Goal: Task Accomplishment & Management: Use online tool/utility

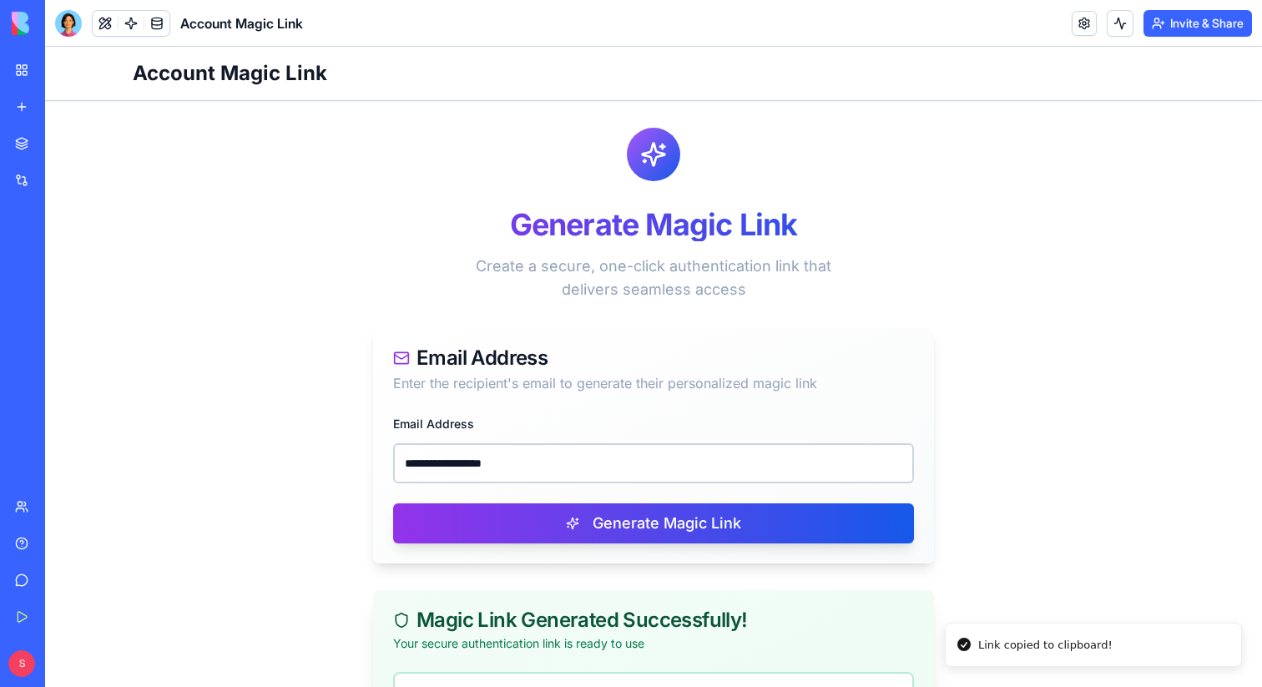
scroll to position [111, 0]
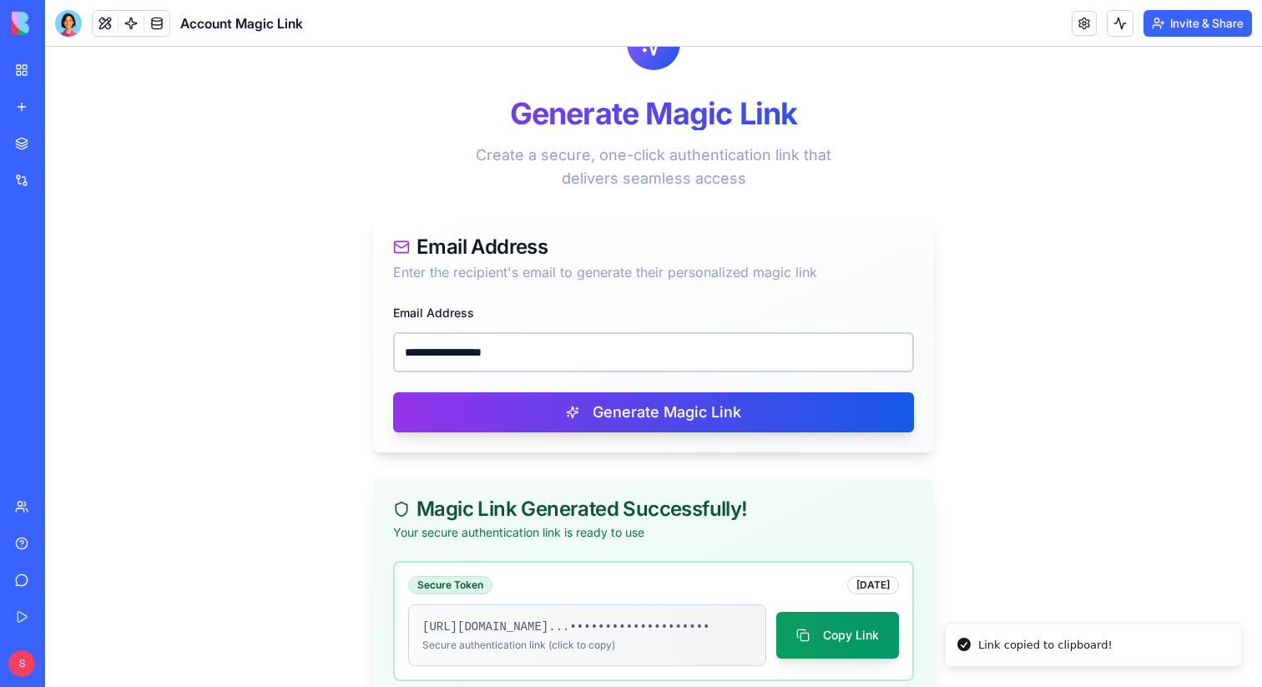
click at [19, 69] on link "My Workspace" at bounding box center [38, 69] width 67 height 33
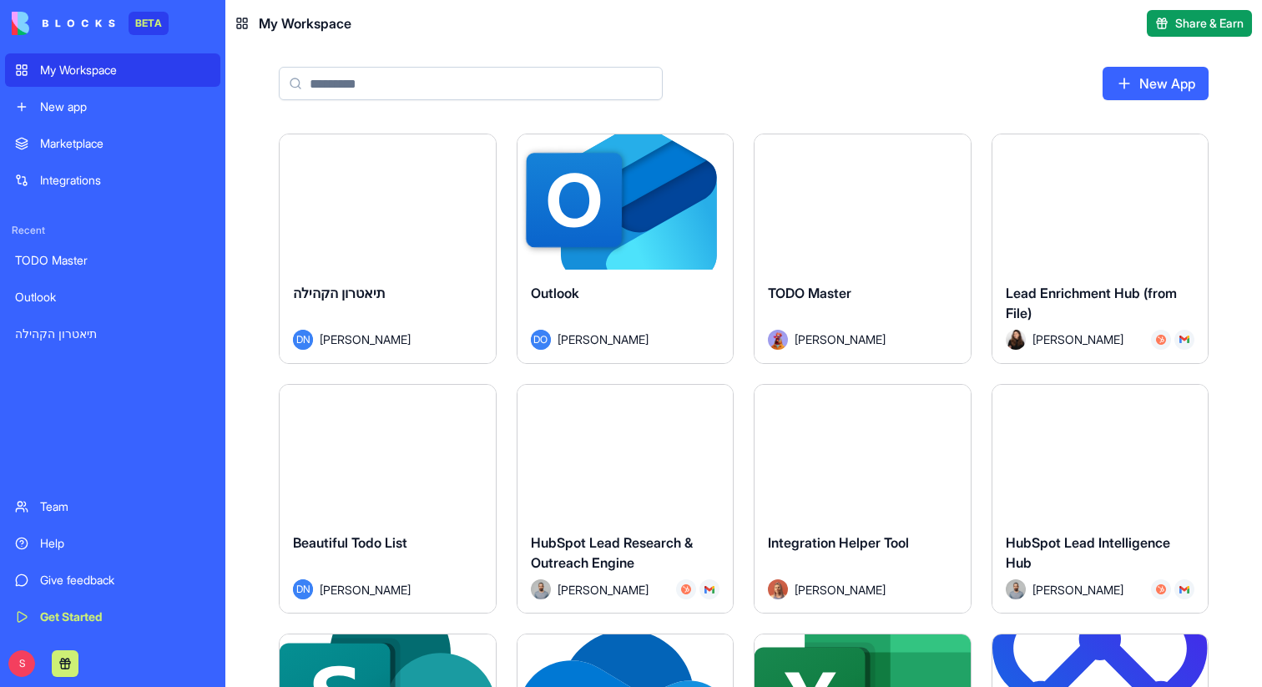
click at [66, 146] on div "Marketplace" at bounding box center [125, 143] width 170 height 17
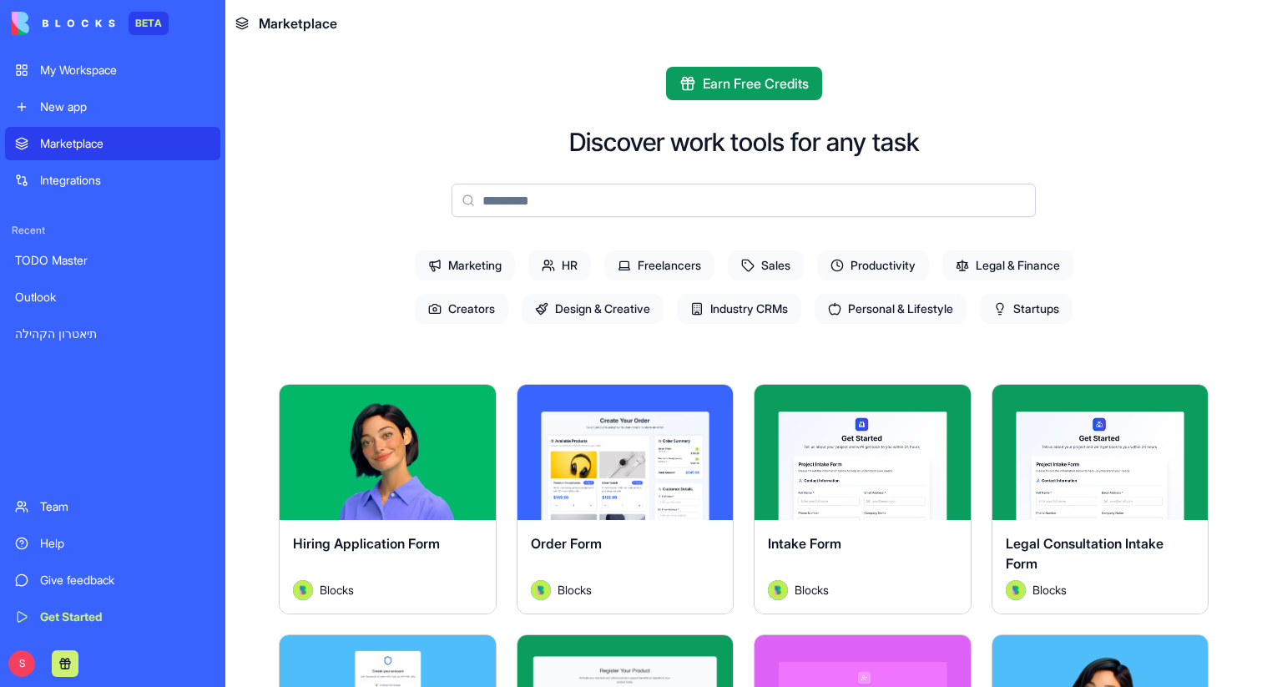
click at [68, 109] on div "New app" at bounding box center [125, 107] width 170 height 17
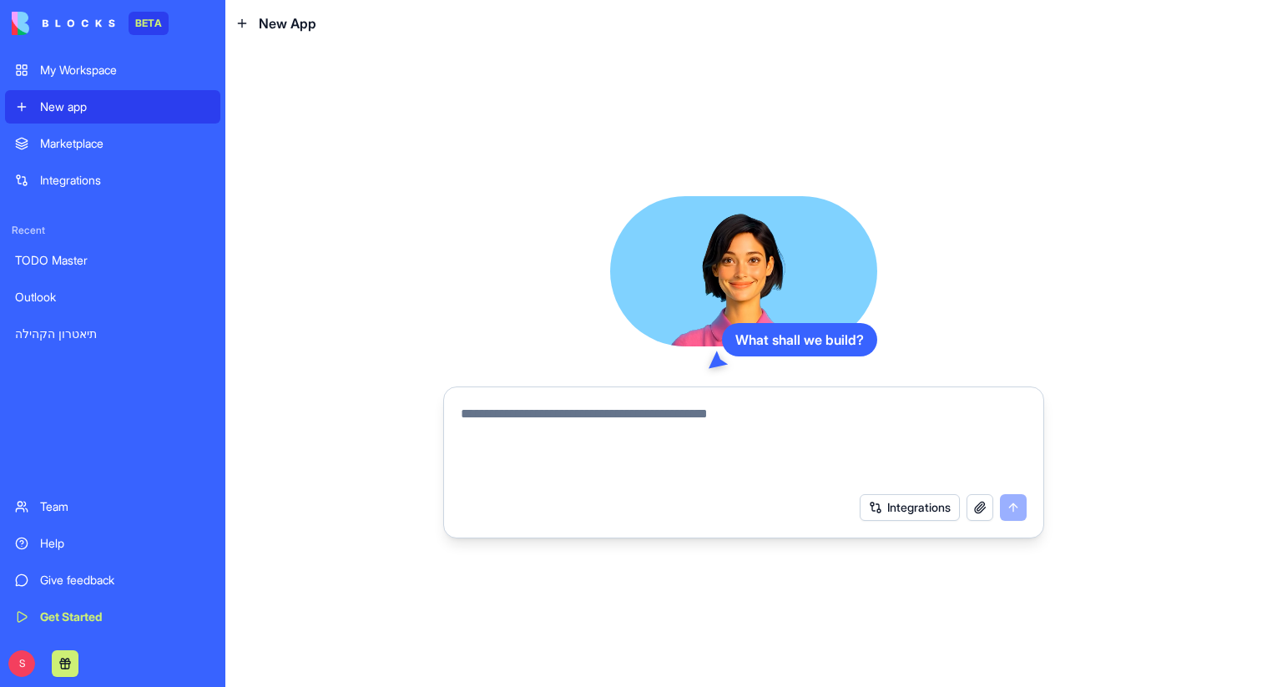
click at [569, 417] on textarea at bounding box center [744, 444] width 566 height 80
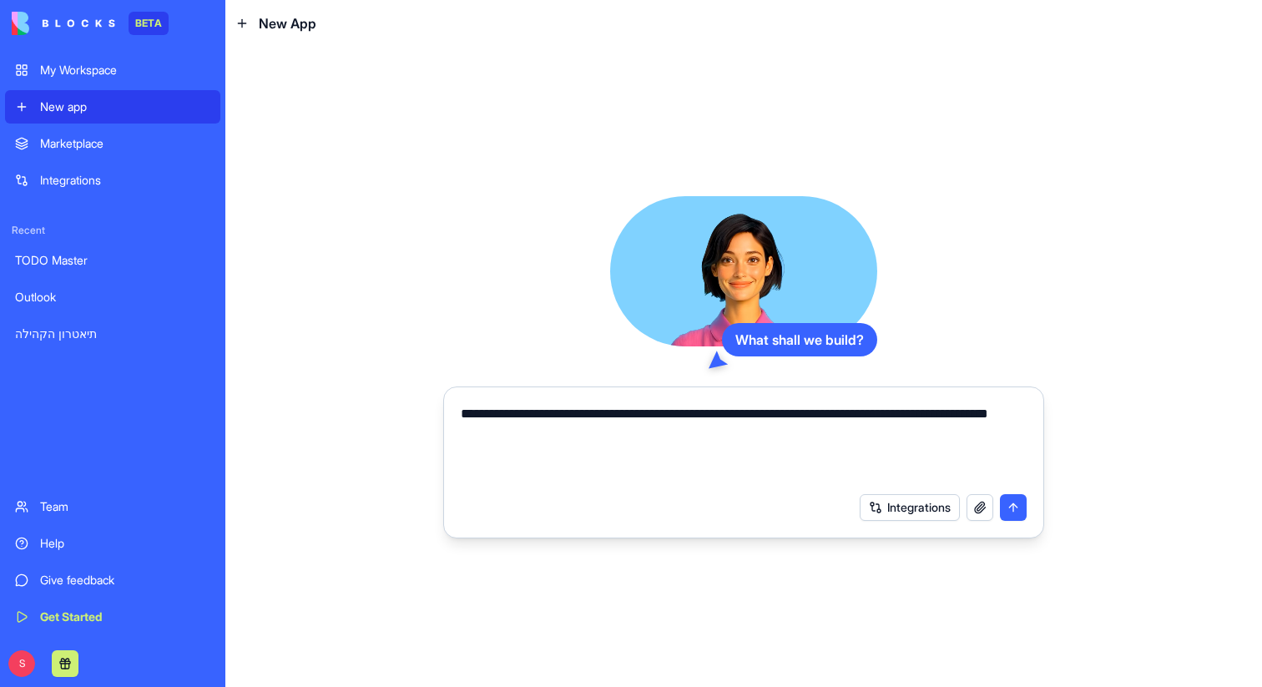
type textarea "**********"
click at [1017, 511] on button "submit" at bounding box center [1013, 507] width 27 height 27
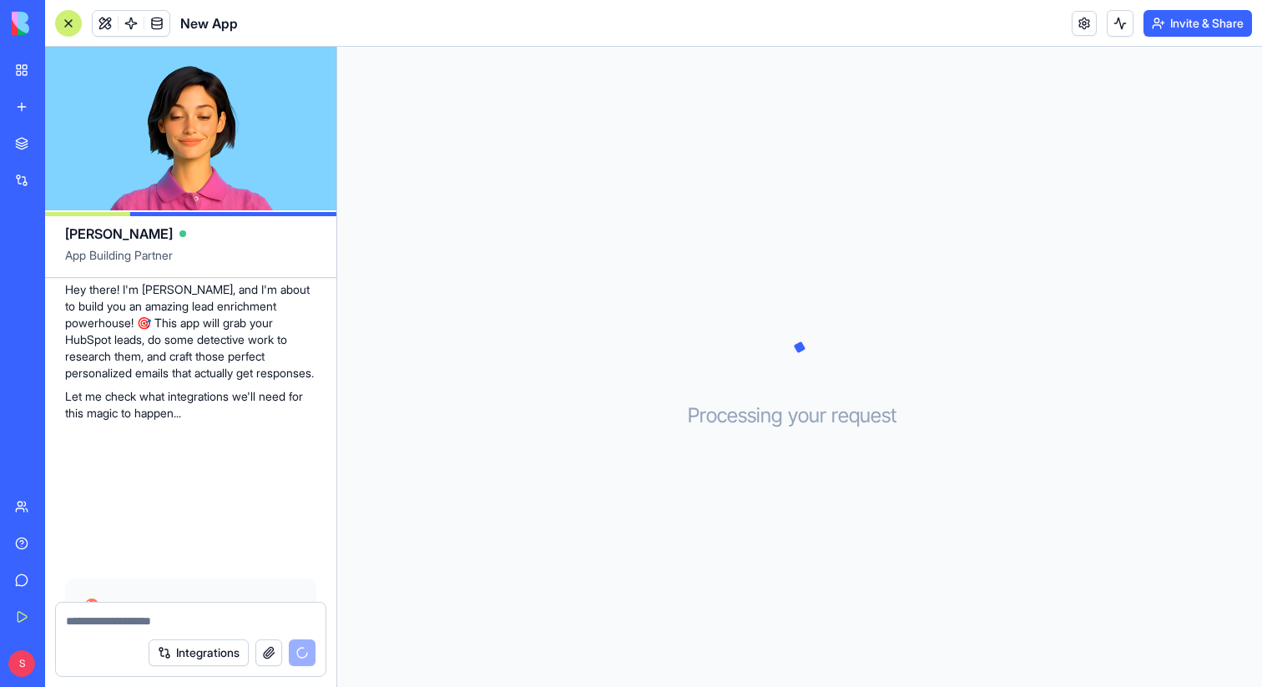
scroll to position [317, 0]
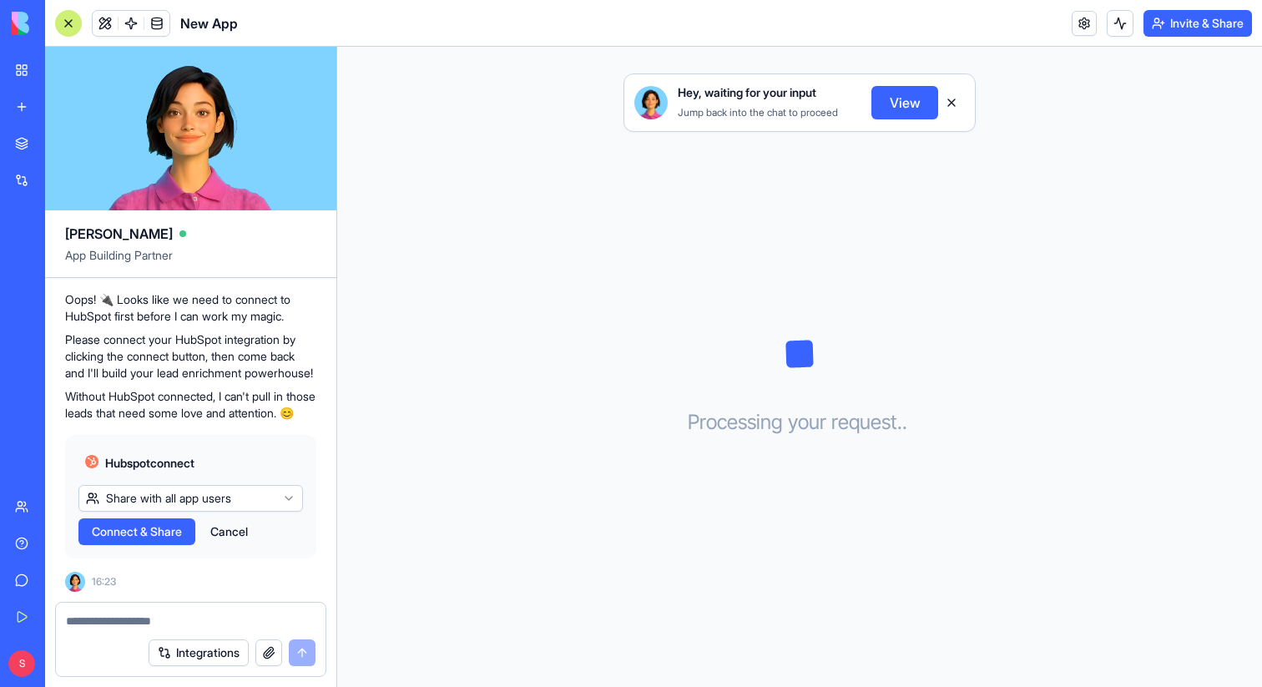
click at [286, 498] on html "BETA My Workspace New app Marketplace Integrations Recent InstaTask Intercom Sy…" at bounding box center [631, 343] width 1262 height 687
click at [274, 479] on html "BETA My Workspace New app Marketplace Integrations Recent InstaTask Intercom Sy…" at bounding box center [631, 343] width 1262 height 687
click at [129, 528] on span "Connect & Share" at bounding box center [137, 531] width 90 height 17
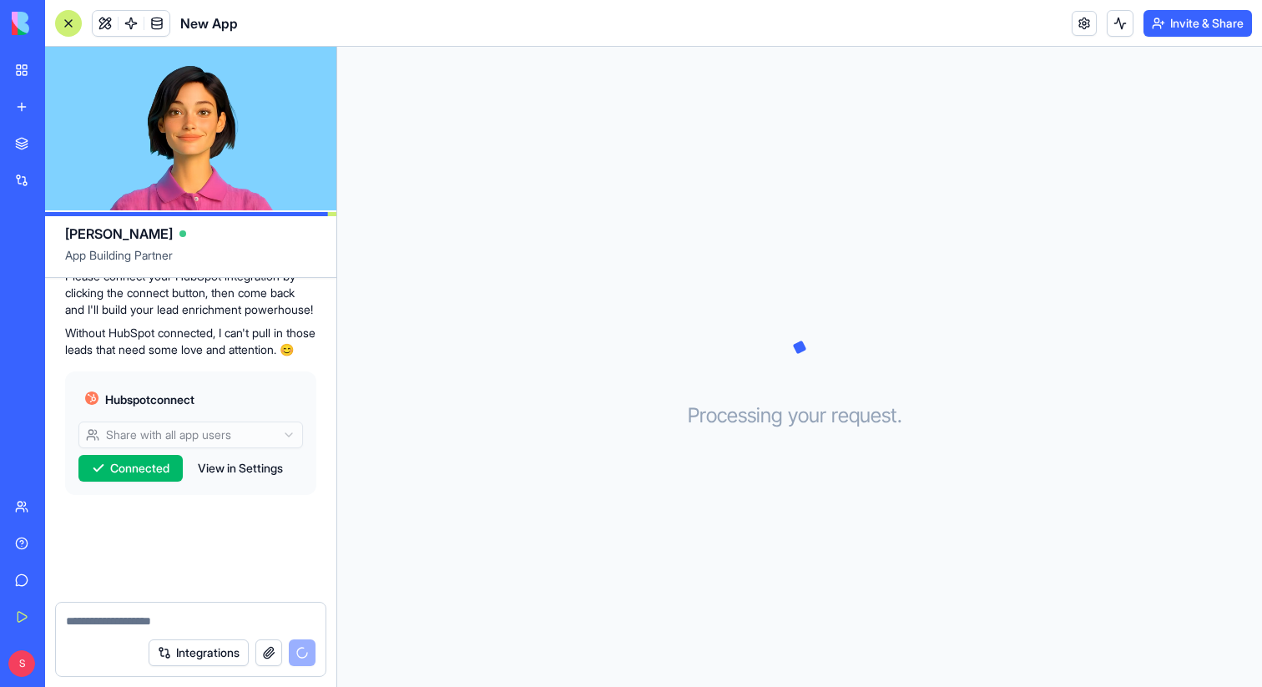
scroll to position [411, 0]
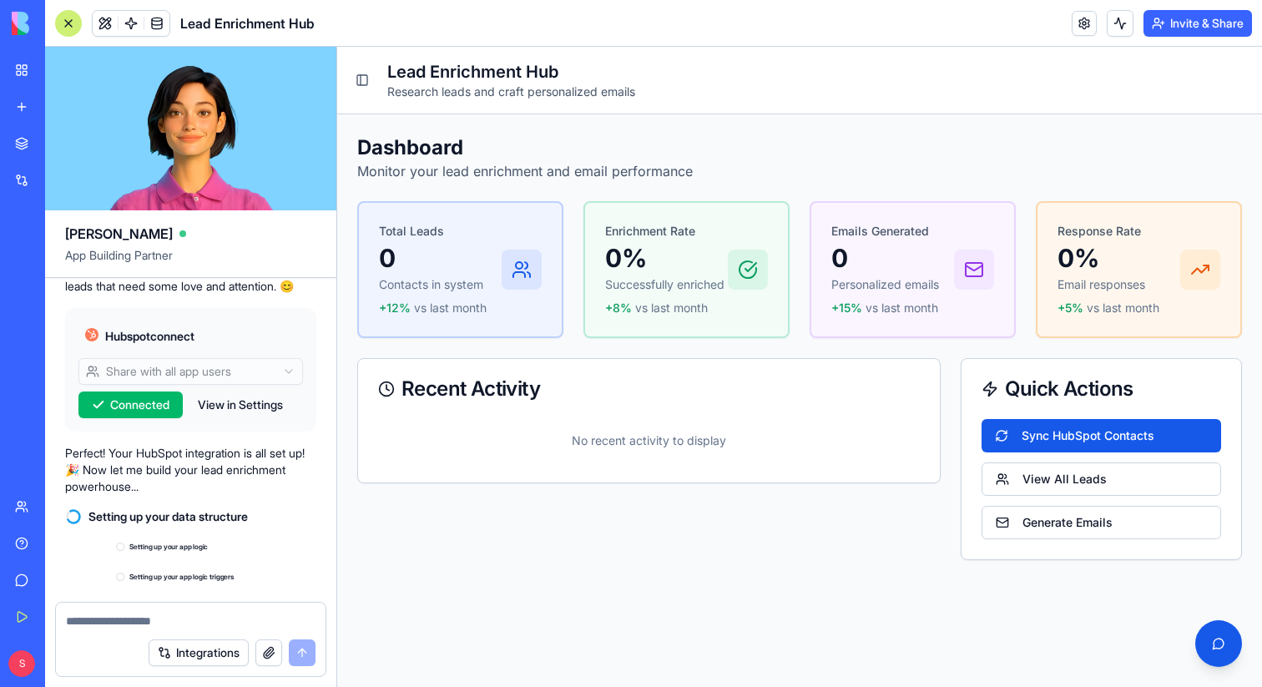
scroll to position [1055, 0]
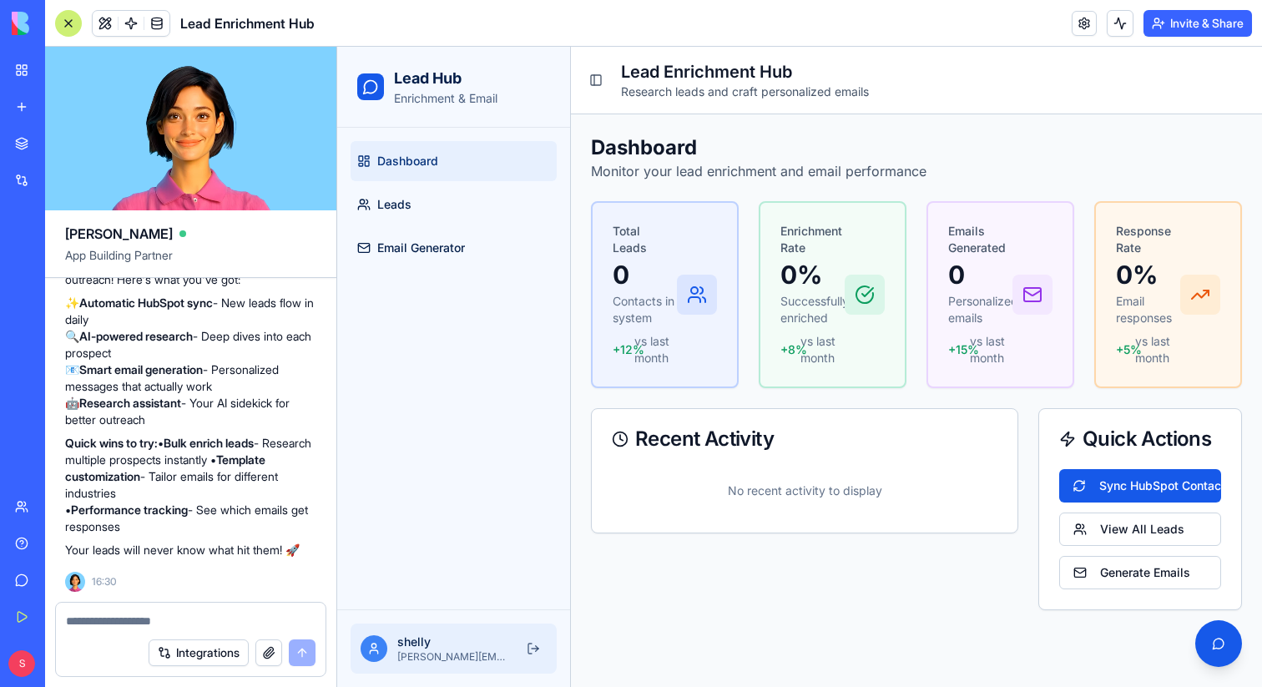
click at [59, 21] on div at bounding box center [68, 23] width 27 height 27
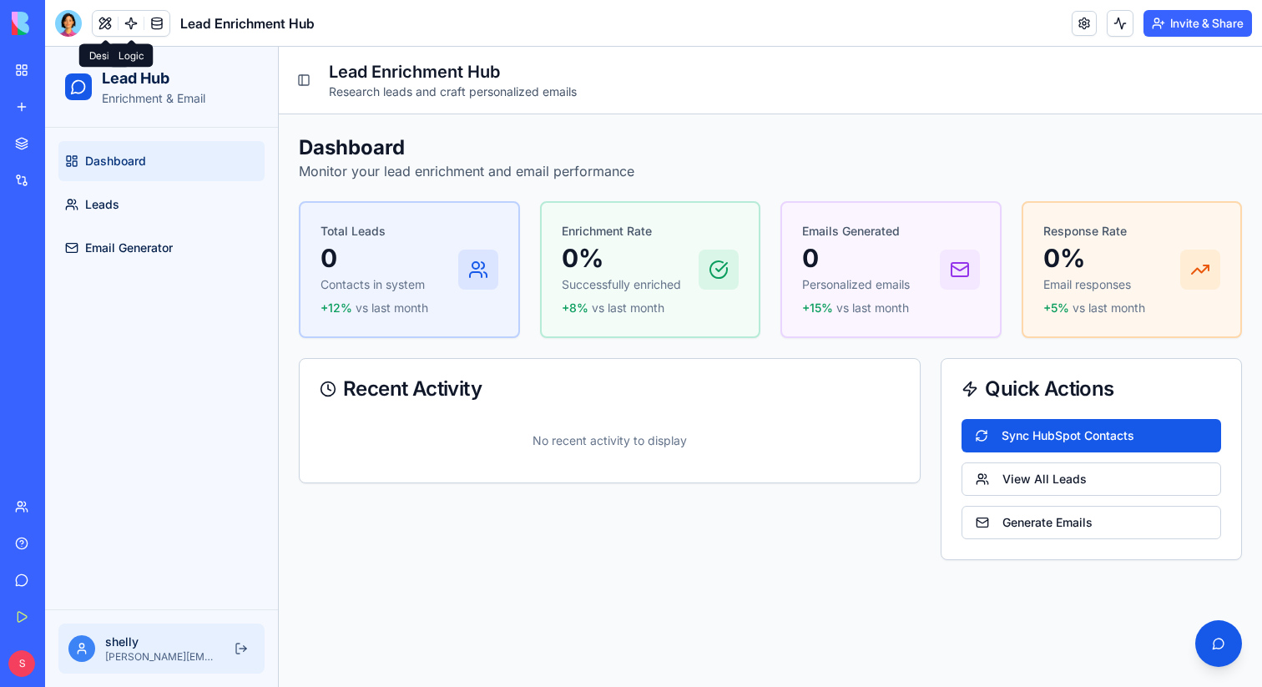
click at [124, 29] on span at bounding box center [131, 23] width 47 height 47
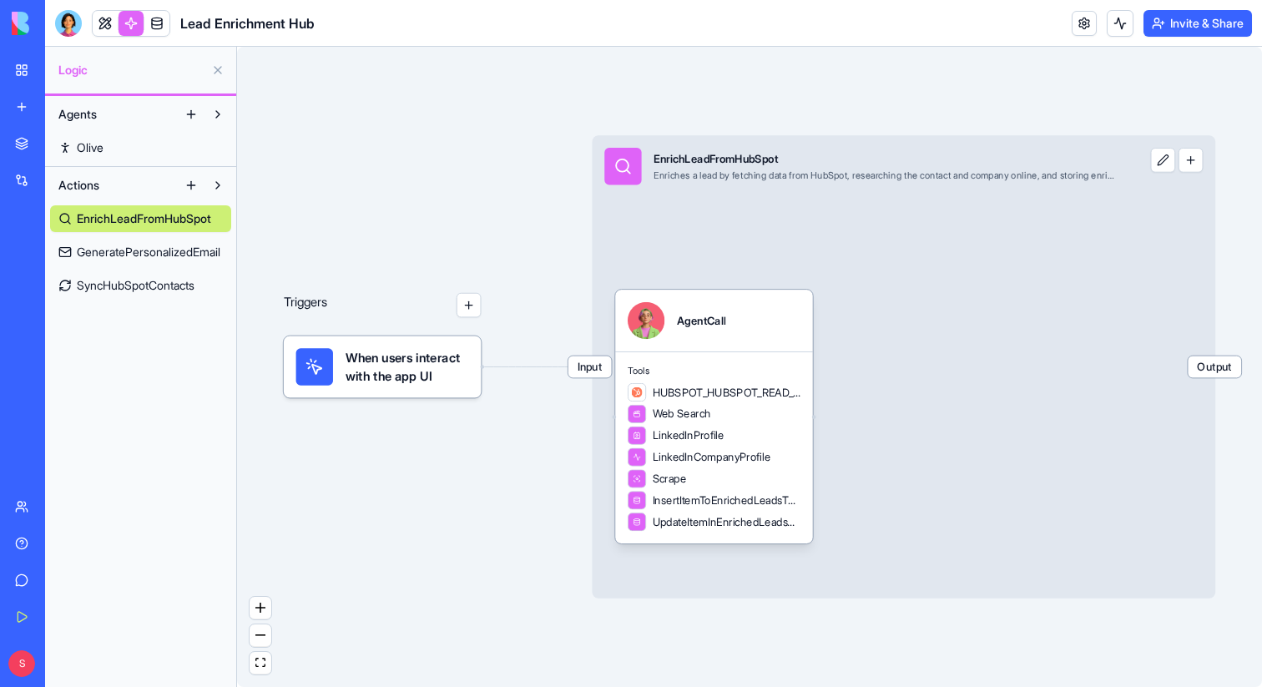
click at [158, 244] on span "GeneratePersonalizedEmail" at bounding box center [149, 252] width 144 height 17
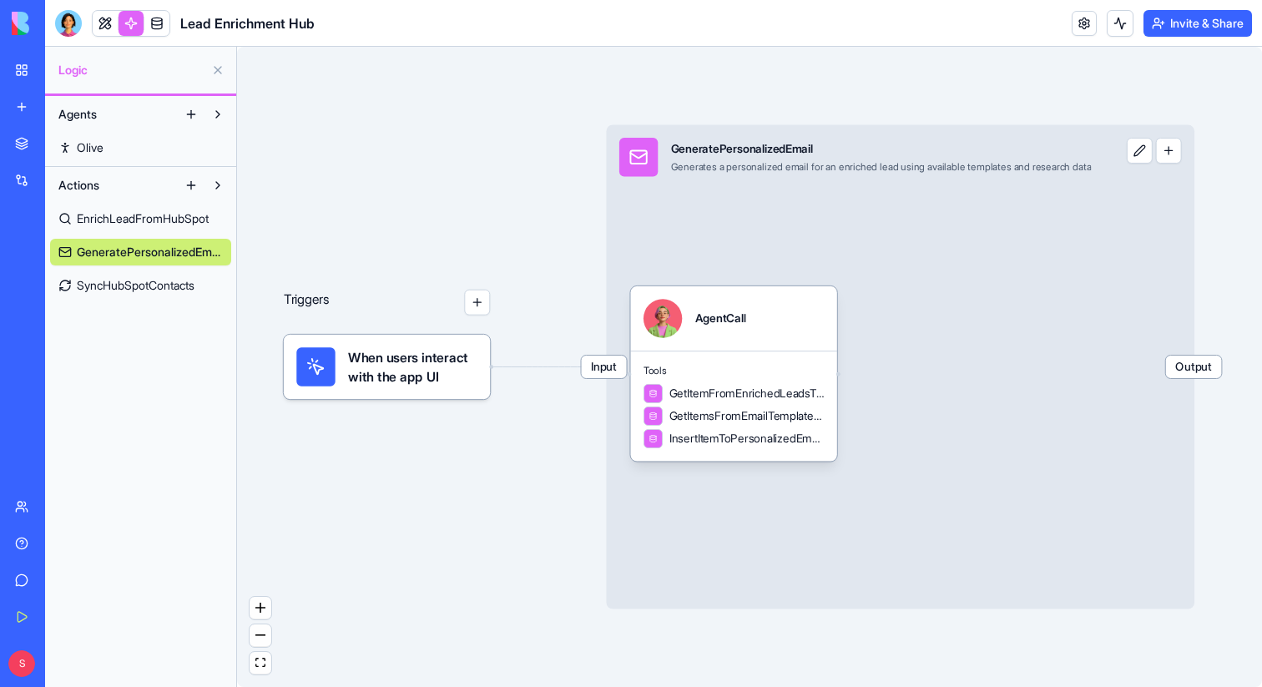
click at [169, 290] on span "SyncHubSpotContacts" at bounding box center [136, 285] width 118 height 17
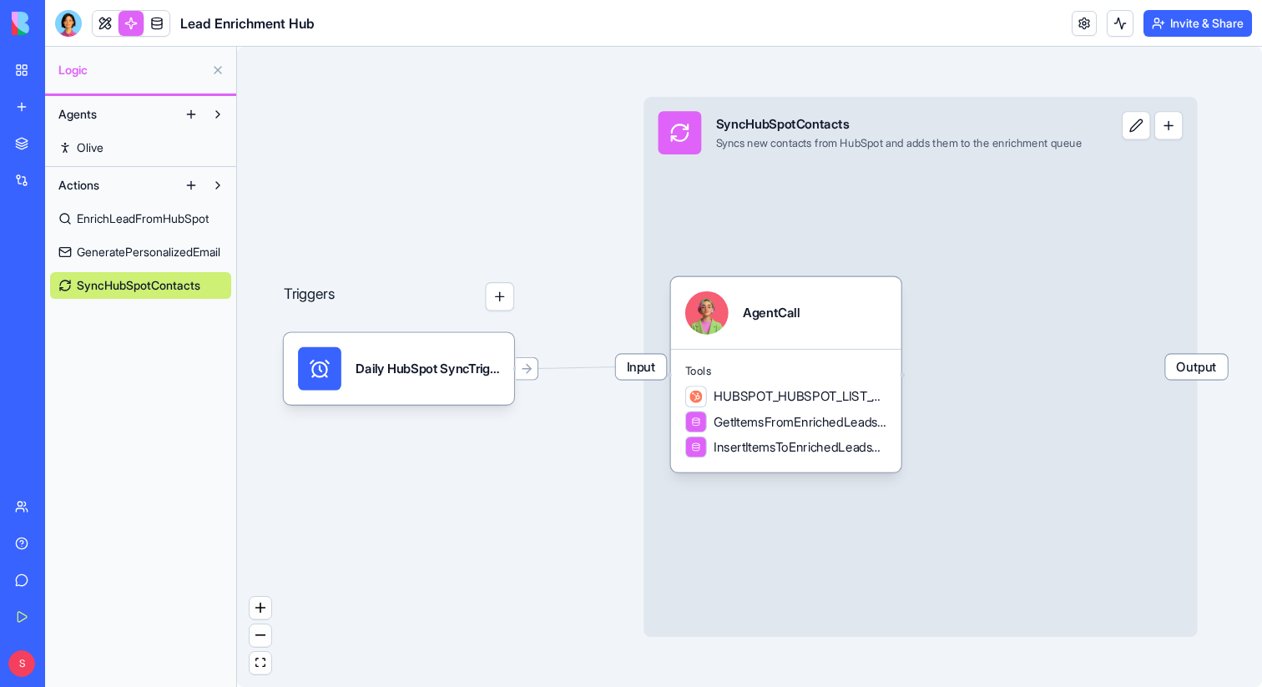
click at [216, 69] on button at bounding box center [218, 70] width 27 height 27
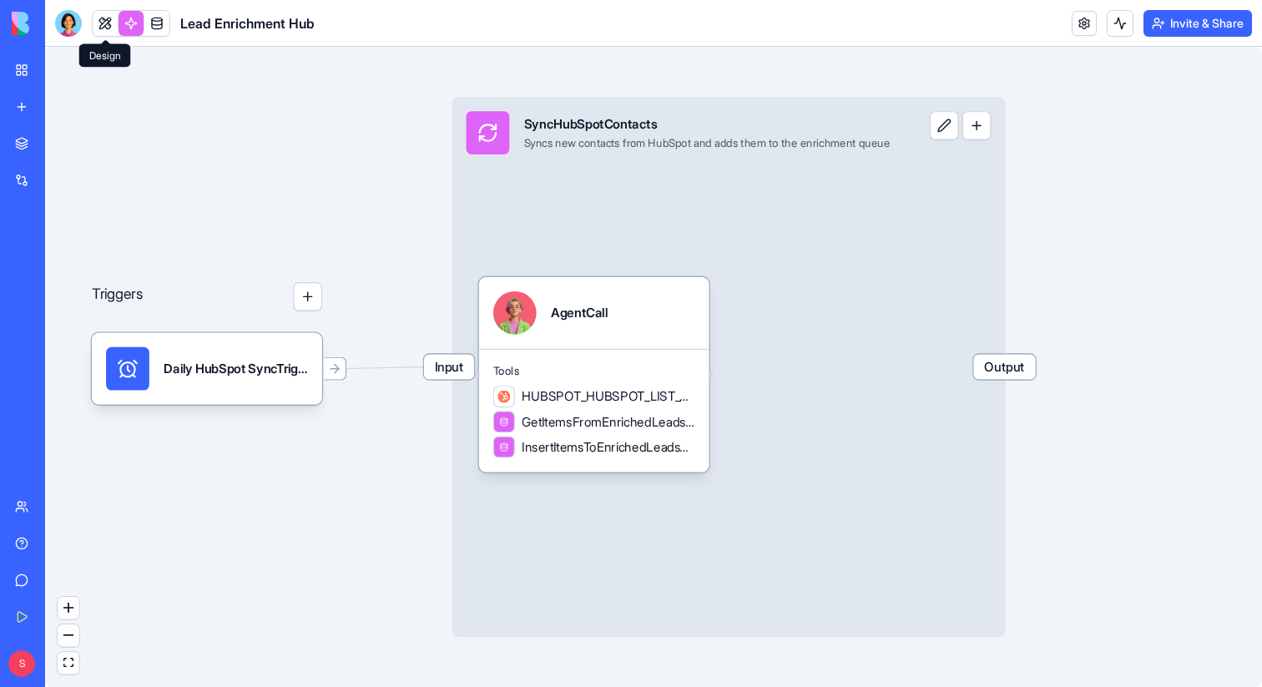
click at [100, 28] on link at bounding box center [105, 23] width 25 height 25
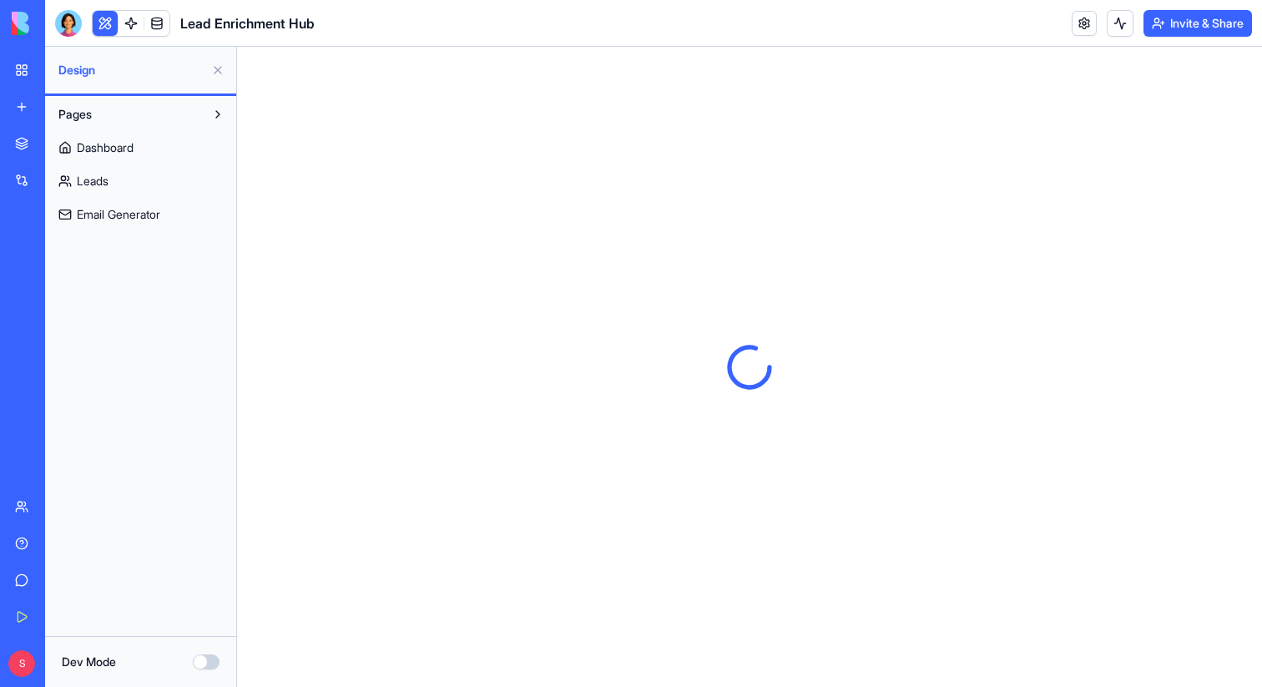
click at [104, 18] on button at bounding box center [105, 23] width 25 height 25
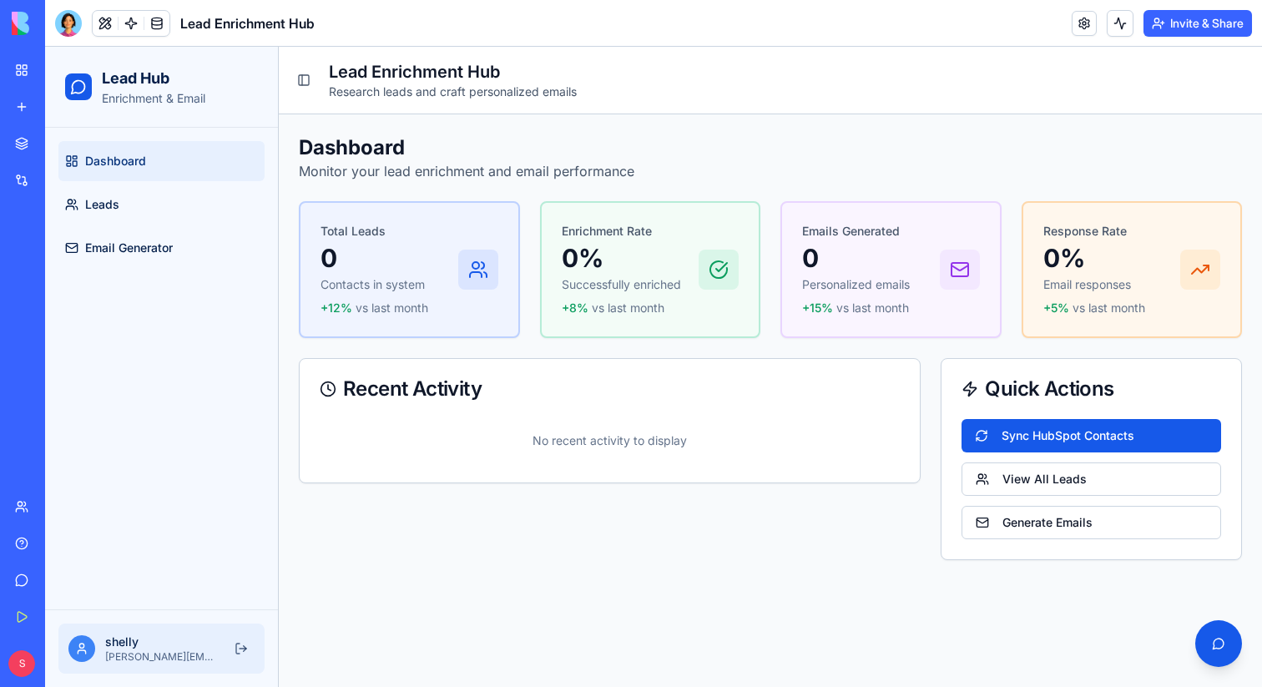
click at [133, 24] on link at bounding box center [131, 23] width 25 height 25
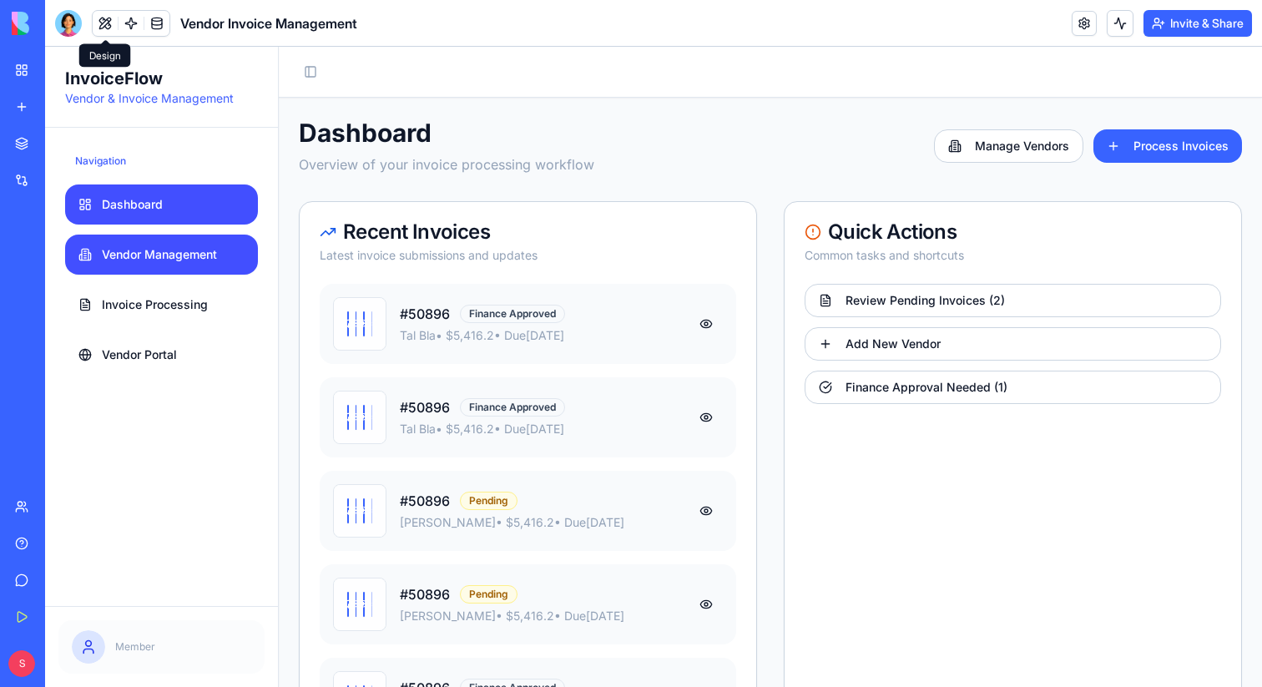
click at [167, 245] on link "Vendor Management" at bounding box center [161, 255] width 193 height 40
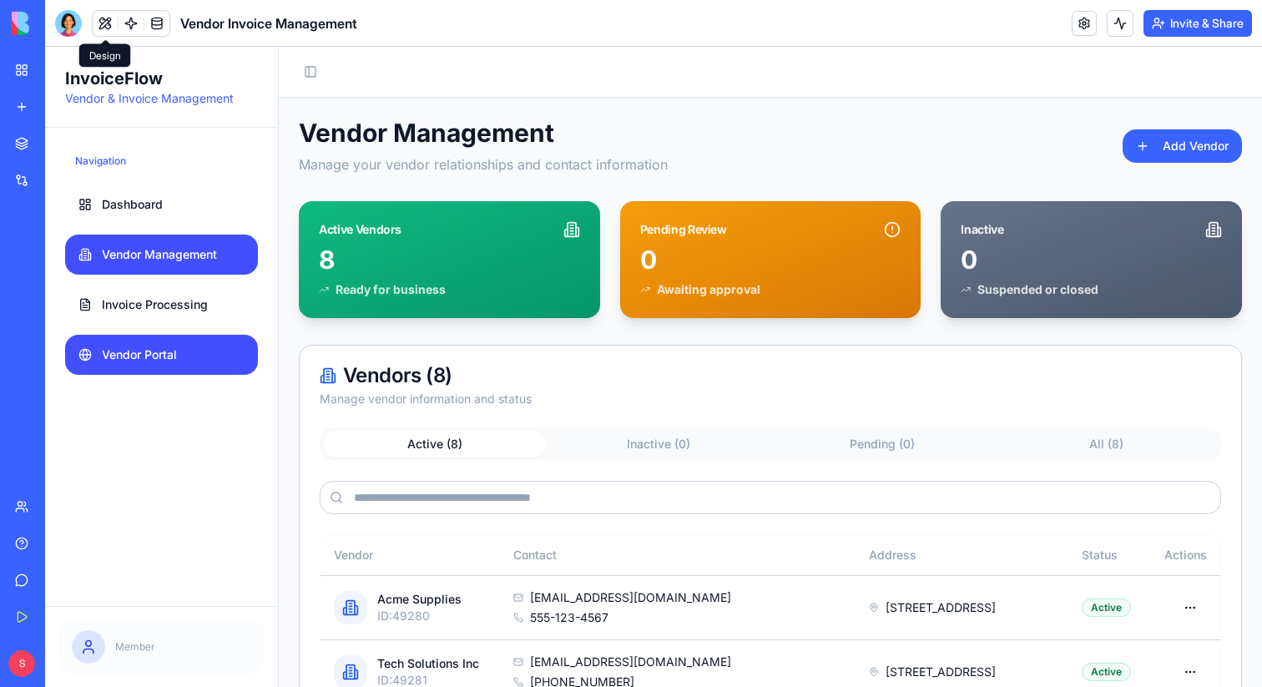
click at [147, 352] on span "Vendor Portal" at bounding box center [139, 354] width 75 height 17
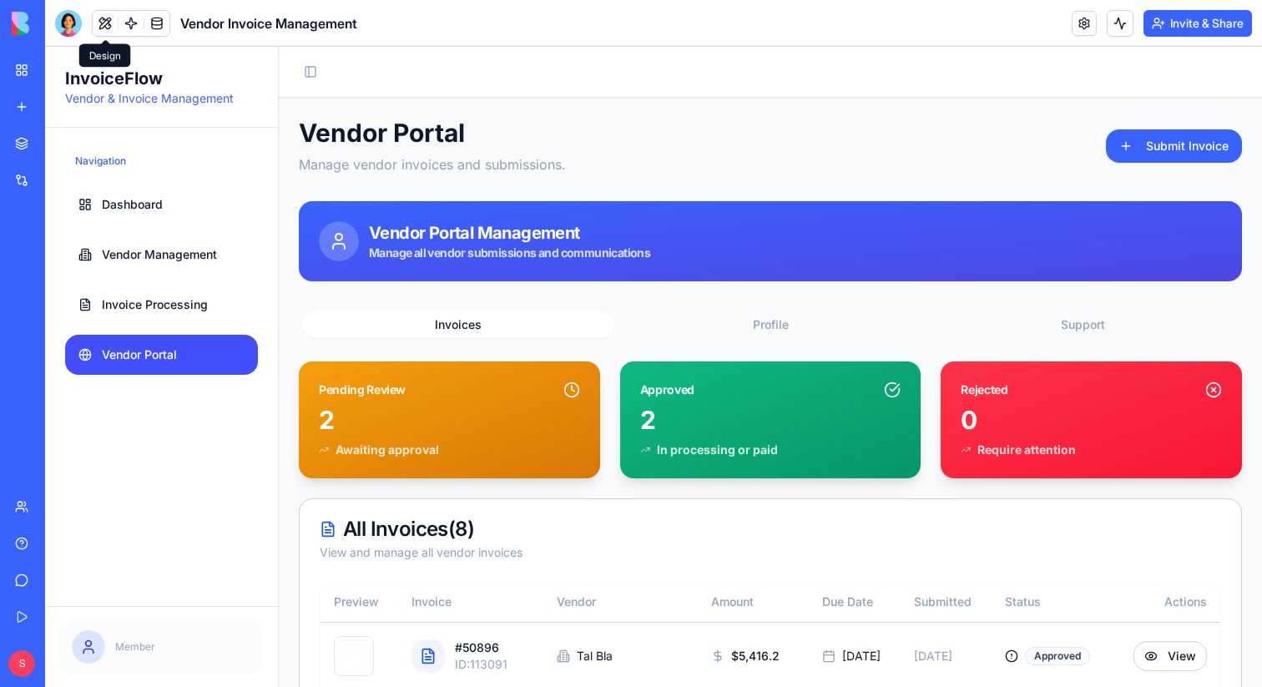
click at [102, 25] on button at bounding box center [105, 23] width 25 height 25
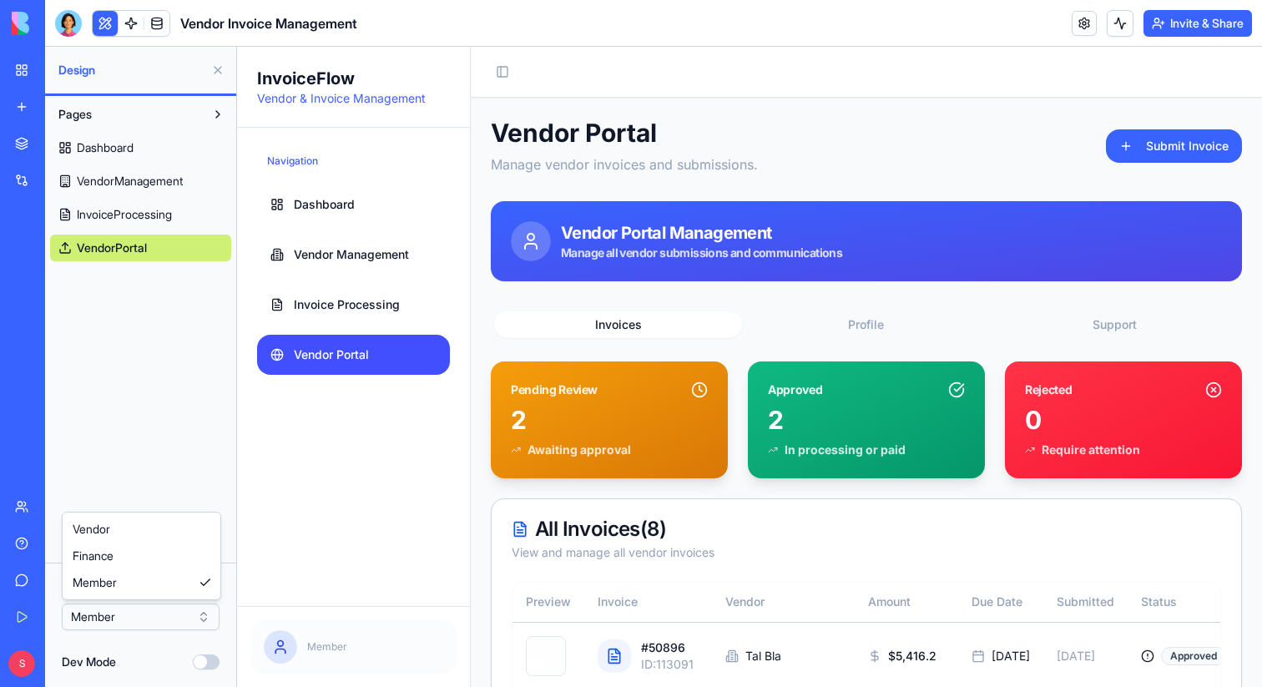
click at [149, 616] on html "BETA My Workspace New app Marketplace Integrations Recent Blog Generation Pro L…" at bounding box center [631, 343] width 1262 height 687
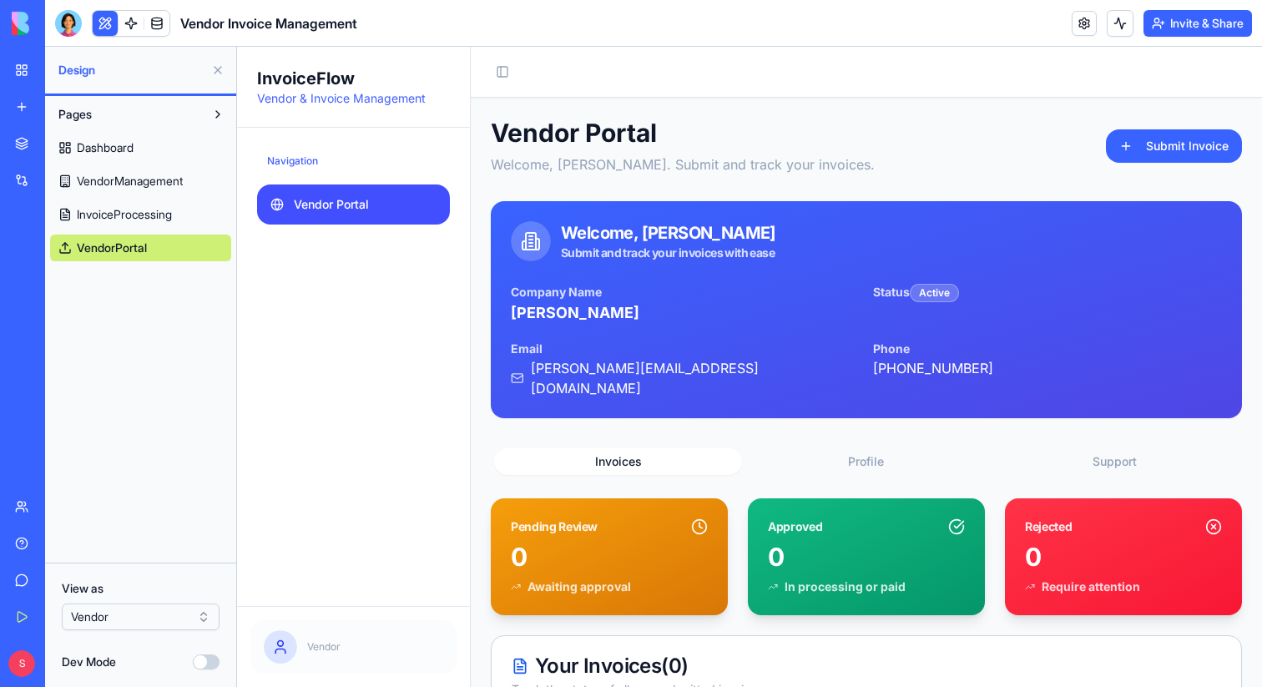
click at [218, 63] on button at bounding box center [218, 70] width 27 height 27
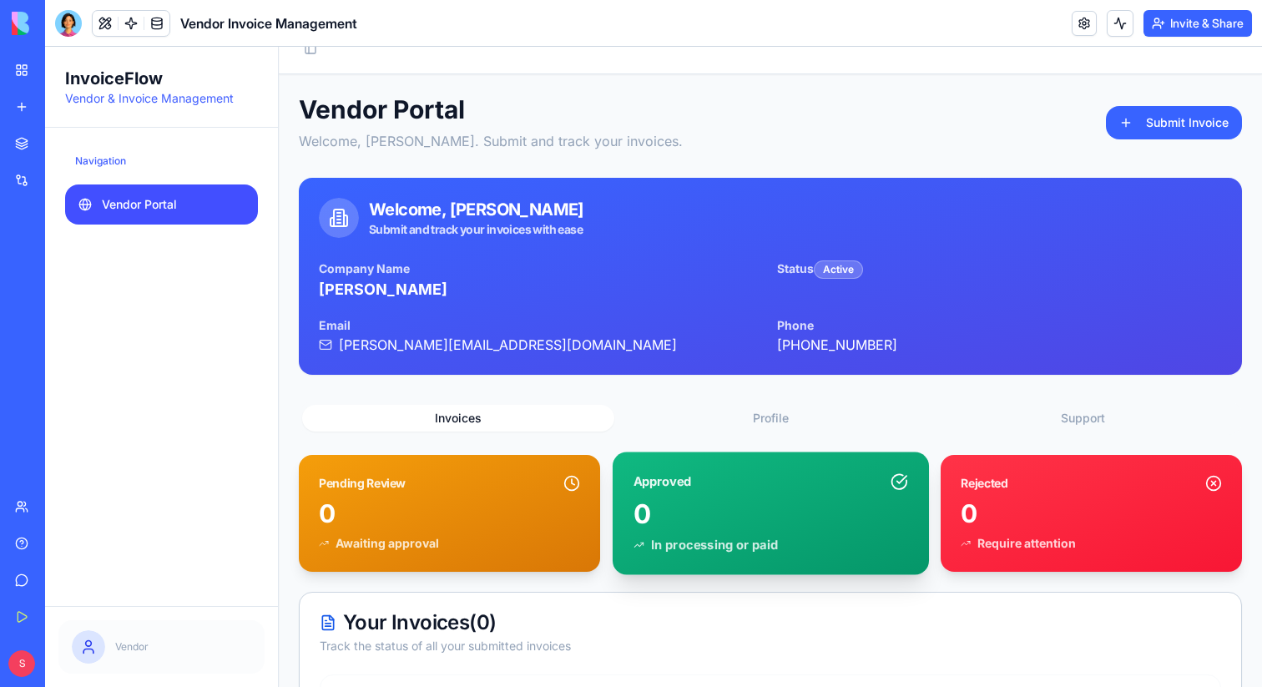
scroll to position [20, 0]
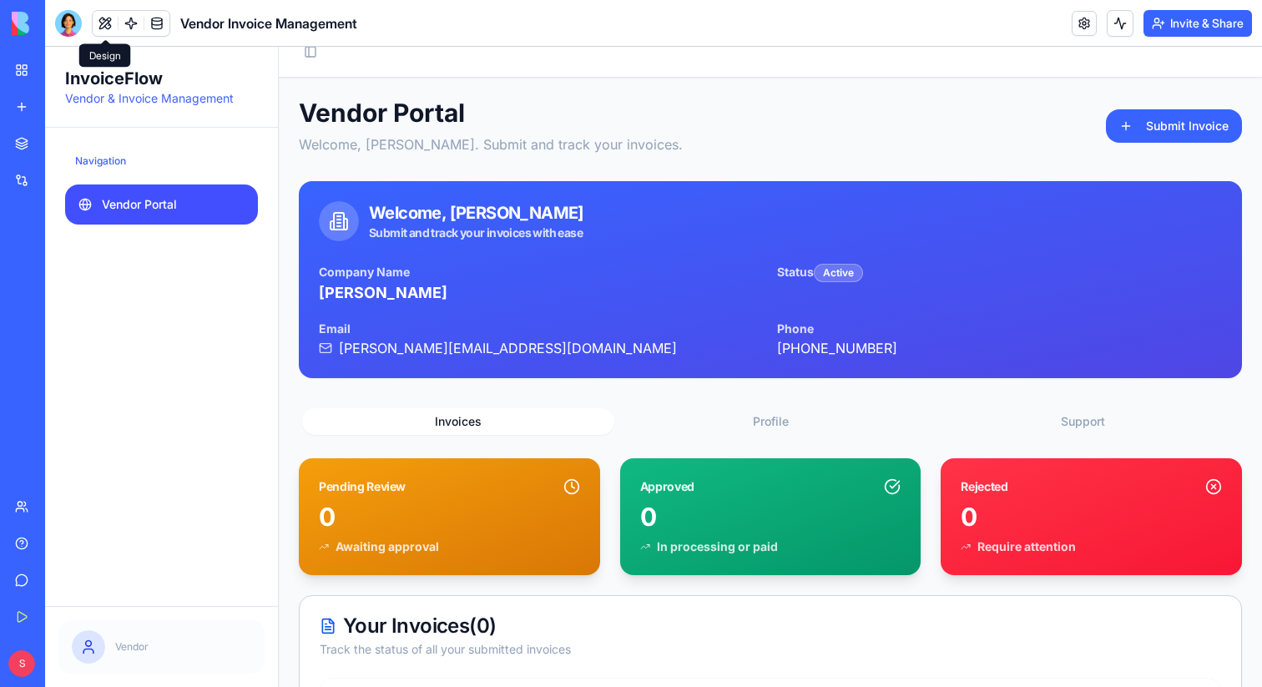
click at [104, 28] on button at bounding box center [105, 23] width 25 height 25
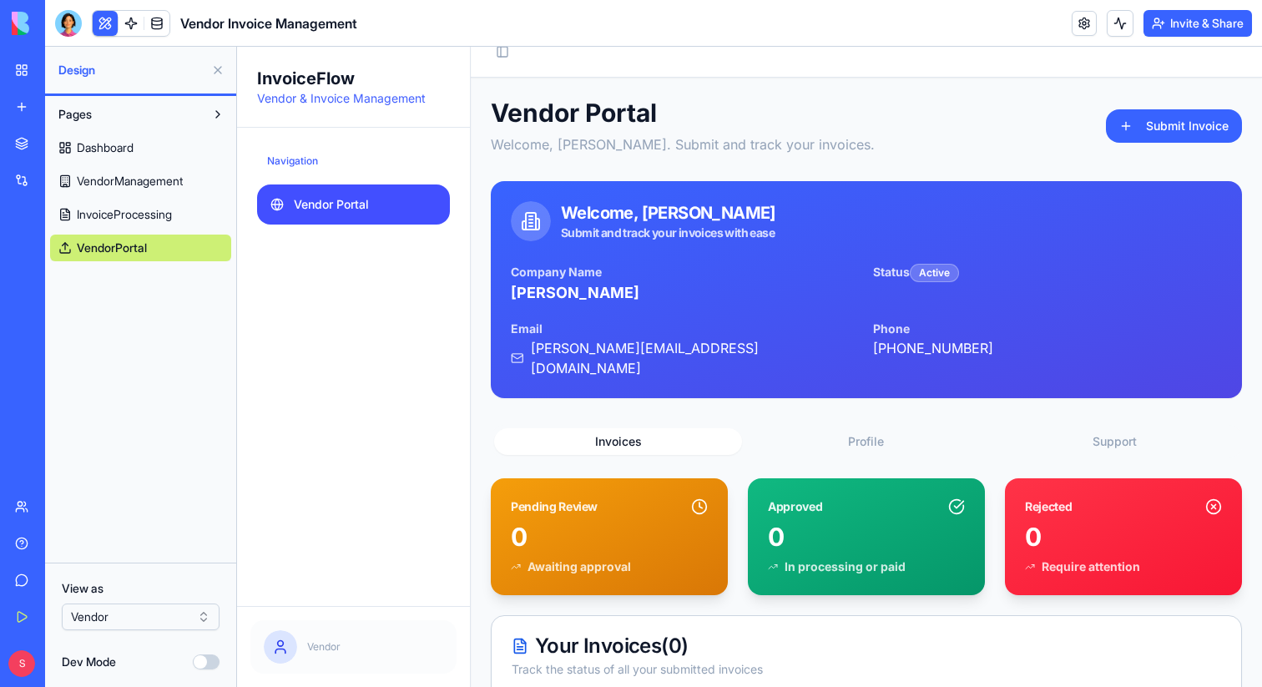
click at [163, 617] on html "BETA My Workspace New app Marketplace Integrations Recent Blog Generation Pro L…" at bounding box center [631, 343] width 1262 height 687
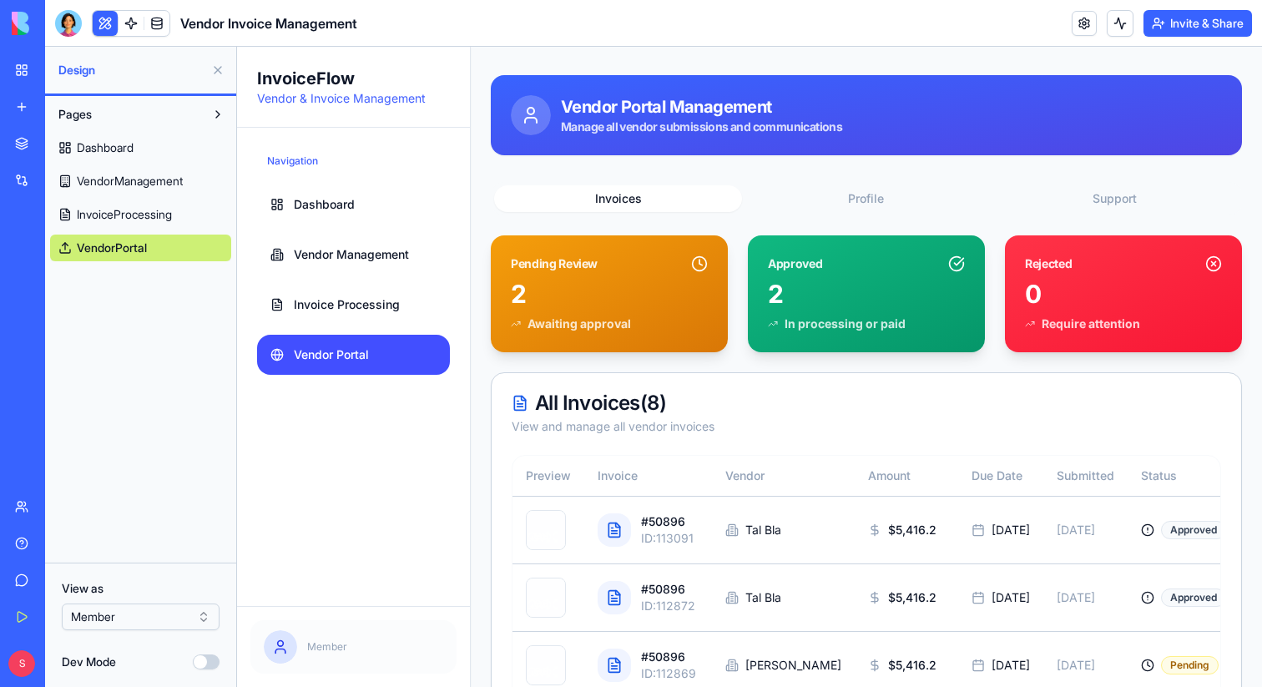
scroll to position [119, 0]
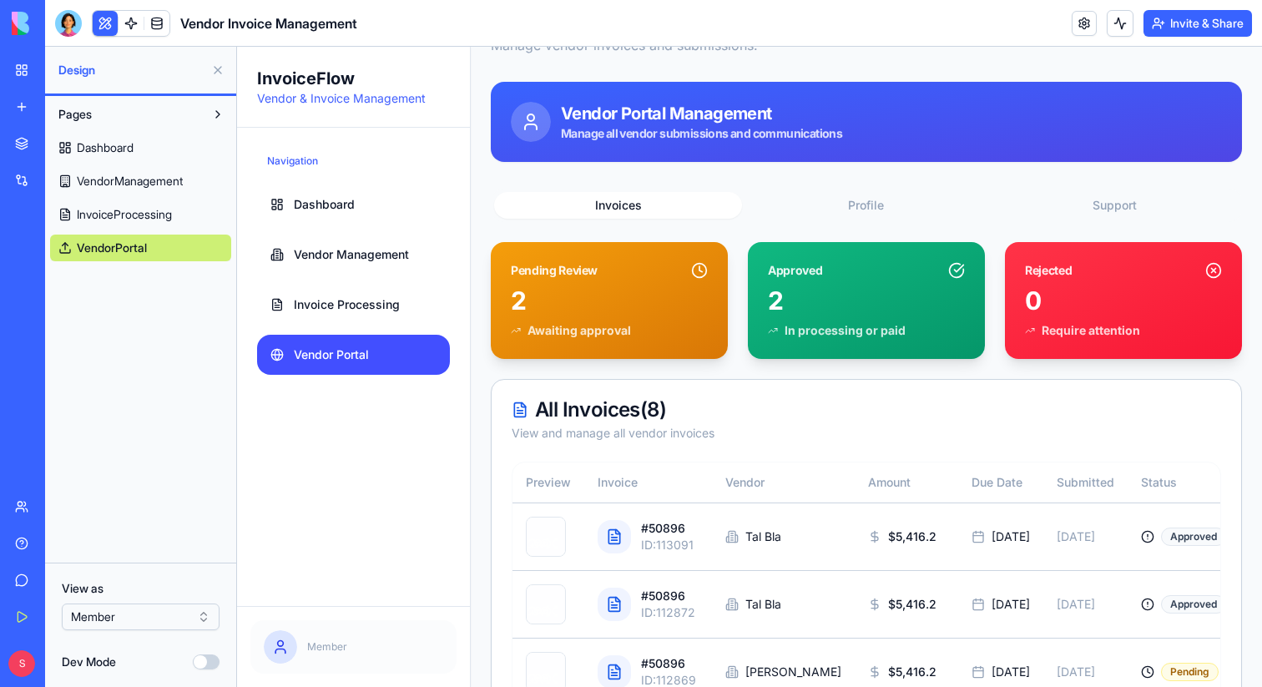
click at [215, 71] on button at bounding box center [218, 70] width 27 height 27
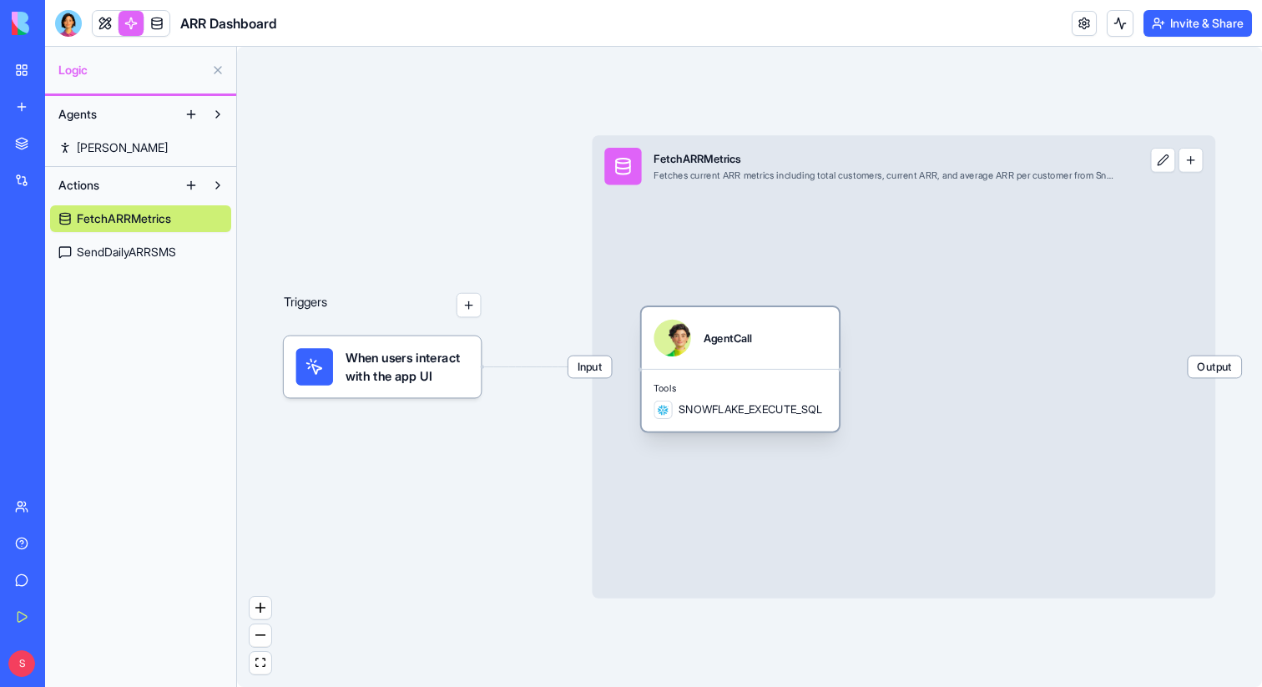
click at [731, 366] on div "AgentCall" at bounding box center [741, 338] width 198 height 62
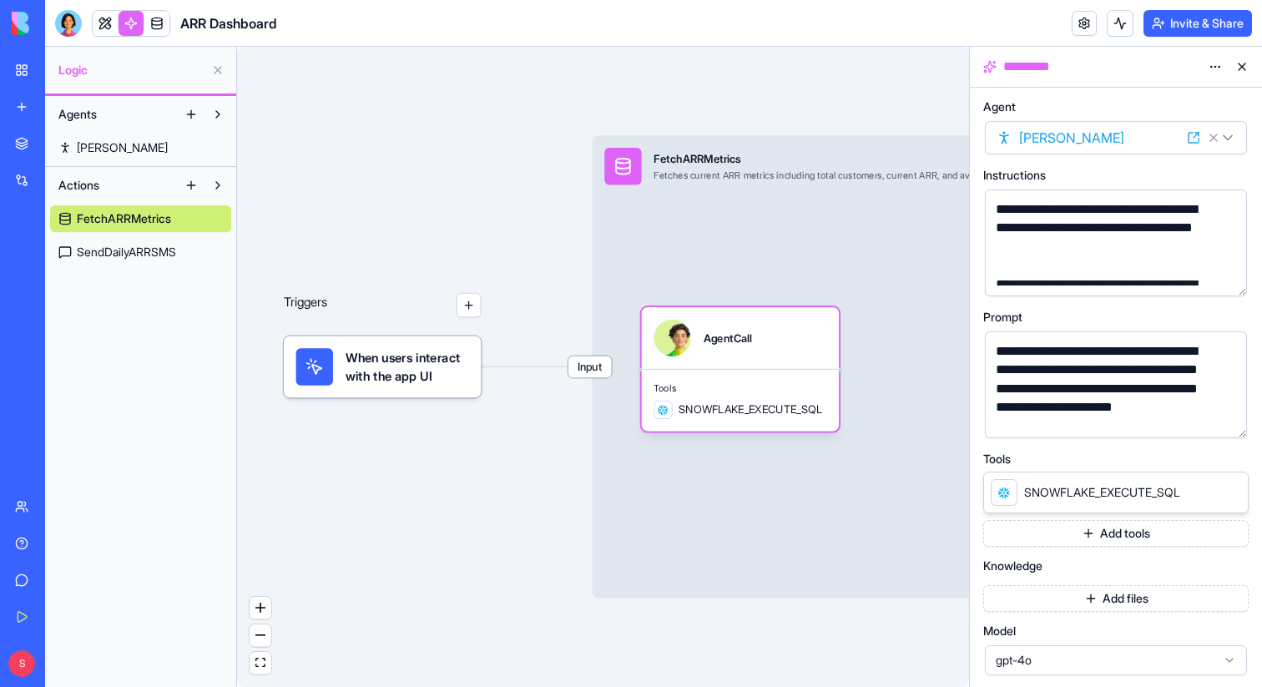
click at [139, 256] on span "SendDailyARRSMS" at bounding box center [126, 252] width 99 height 17
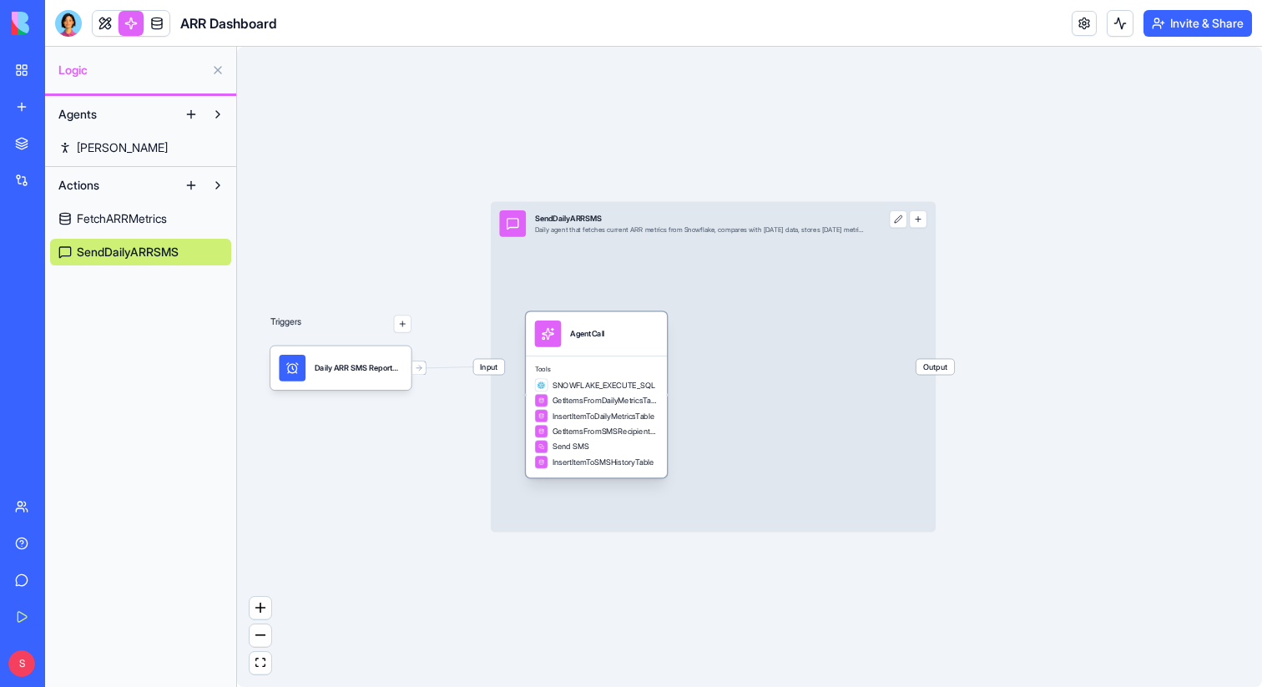
click at [599, 355] on div "AgentCall" at bounding box center [596, 334] width 141 height 44
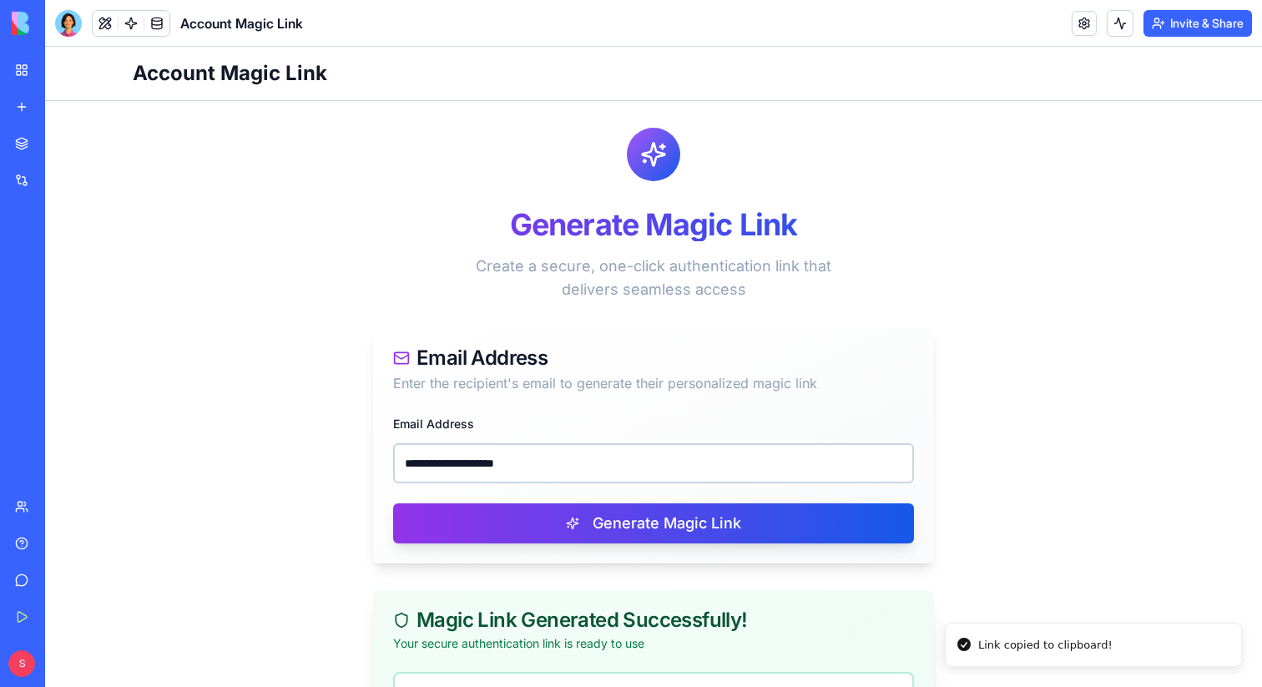
scroll to position [222, 0]
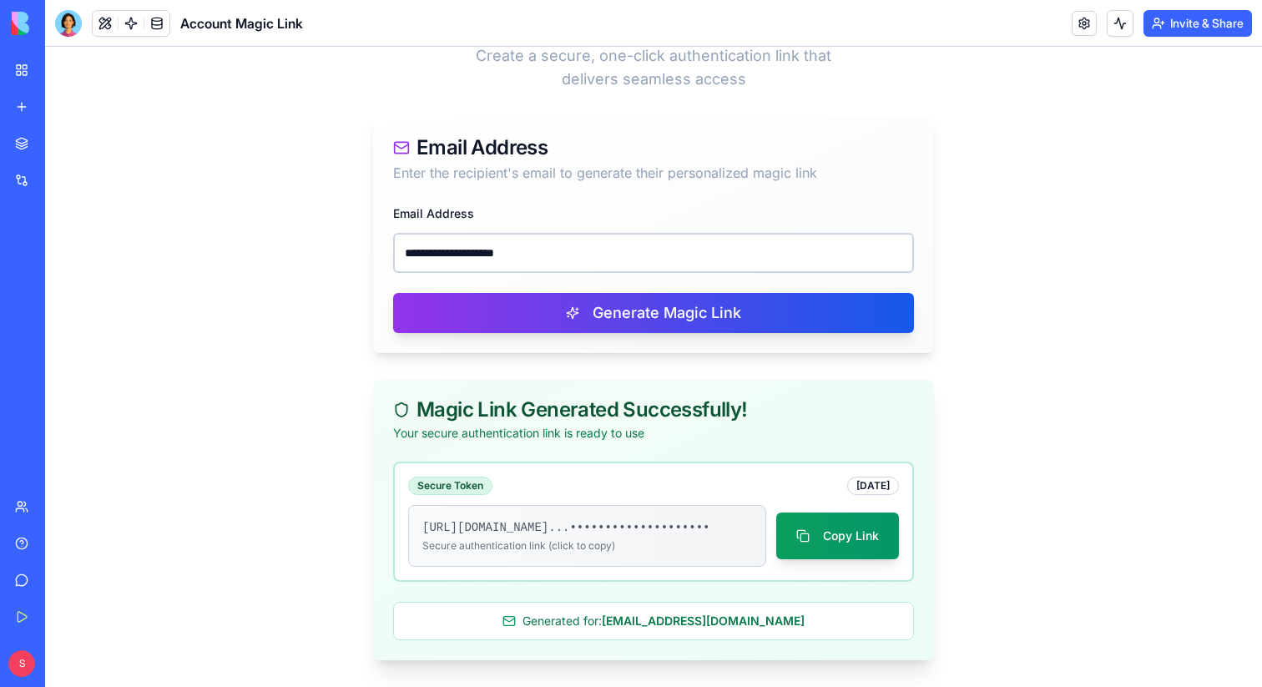
click at [26, 75] on link "My Workspace" at bounding box center [38, 69] width 67 height 33
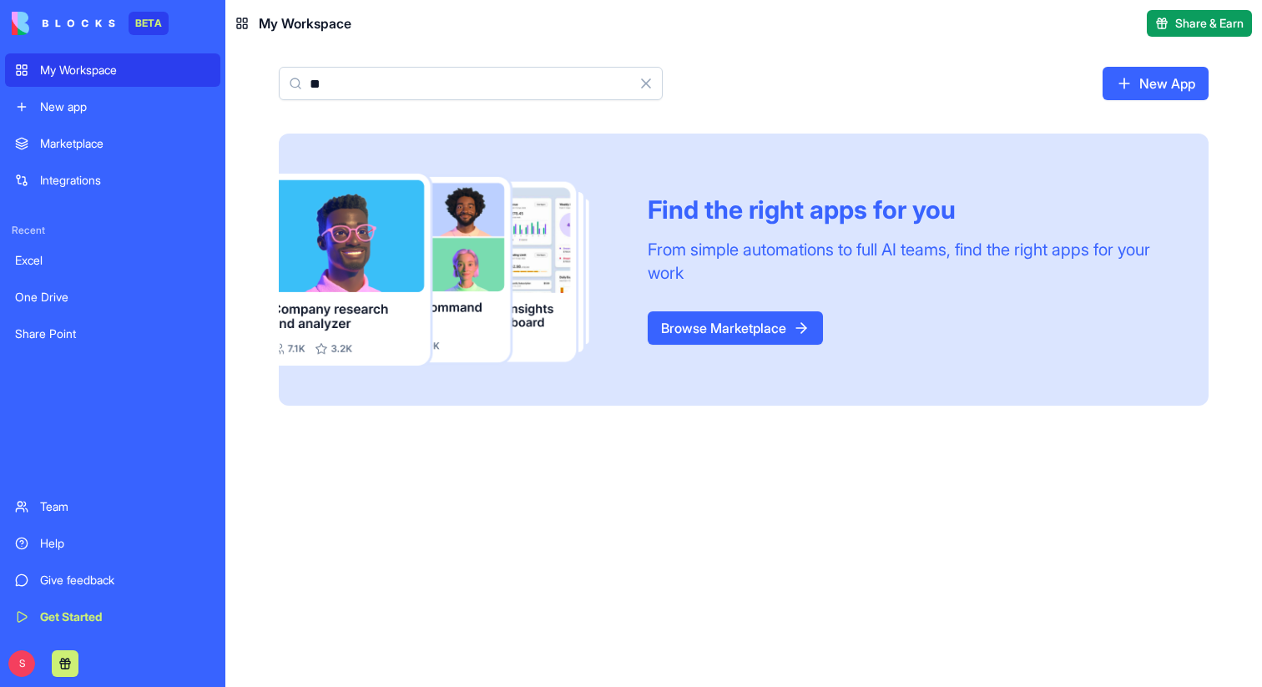
type input "*"
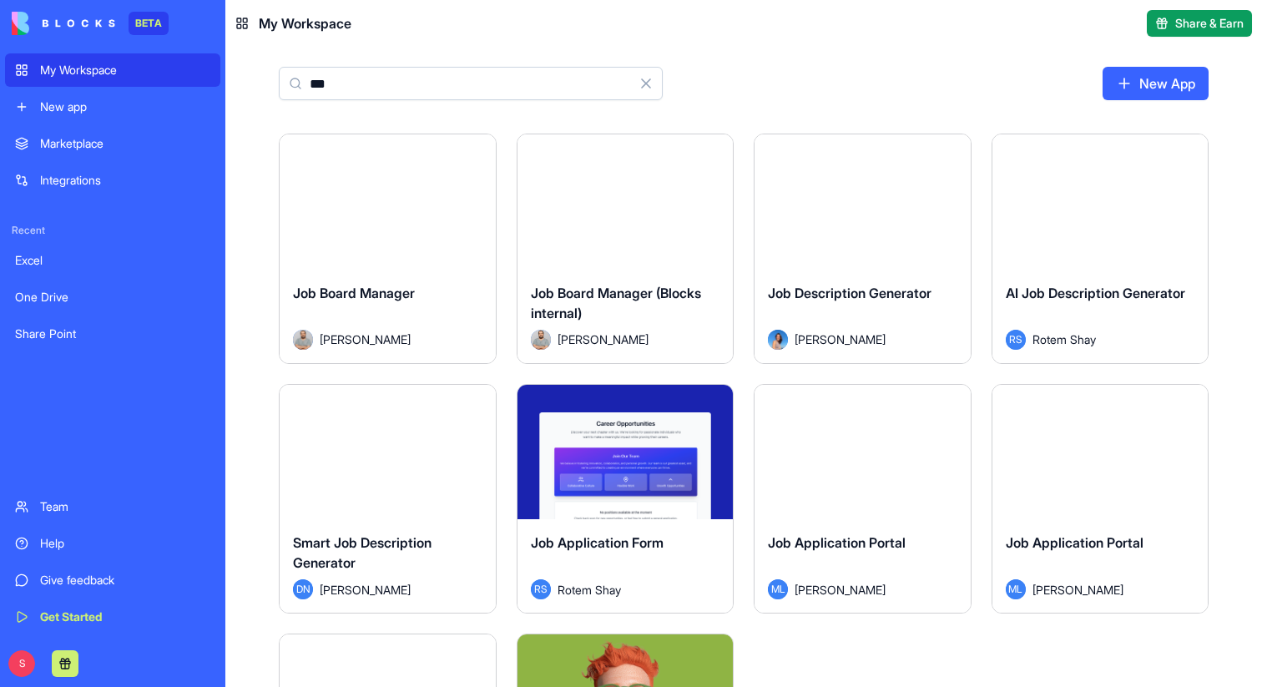
type input "***"
click at [633, 209] on button "Launch" at bounding box center [625, 201] width 125 height 33
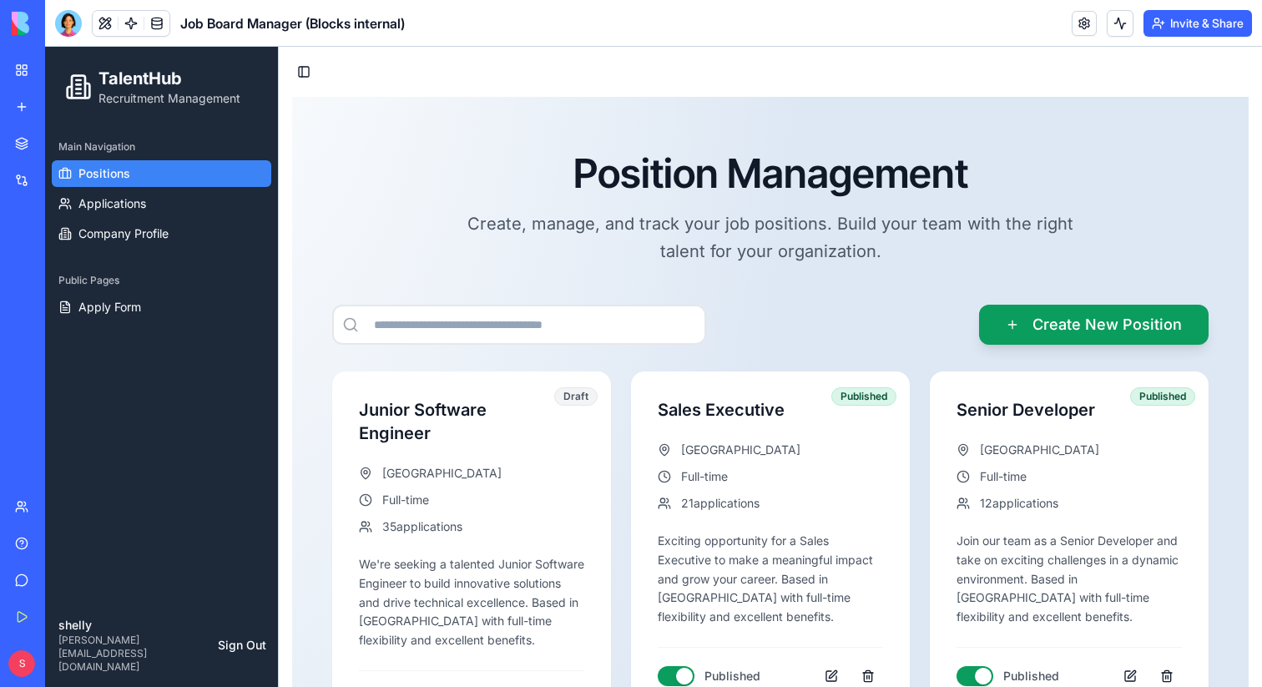
click at [1183, 37] on header "Job Board Manager (Blocks internal) Invite & Share" at bounding box center [653, 23] width 1217 height 47
click at [1183, 36] on header "Job Board Manager (Blocks internal) Invite & Share" at bounding box center [653, 23] width 1217 height 47
click at [1185, 30] on button "Invite & Share" at bounding box center [1198, 23] width 109 height 27
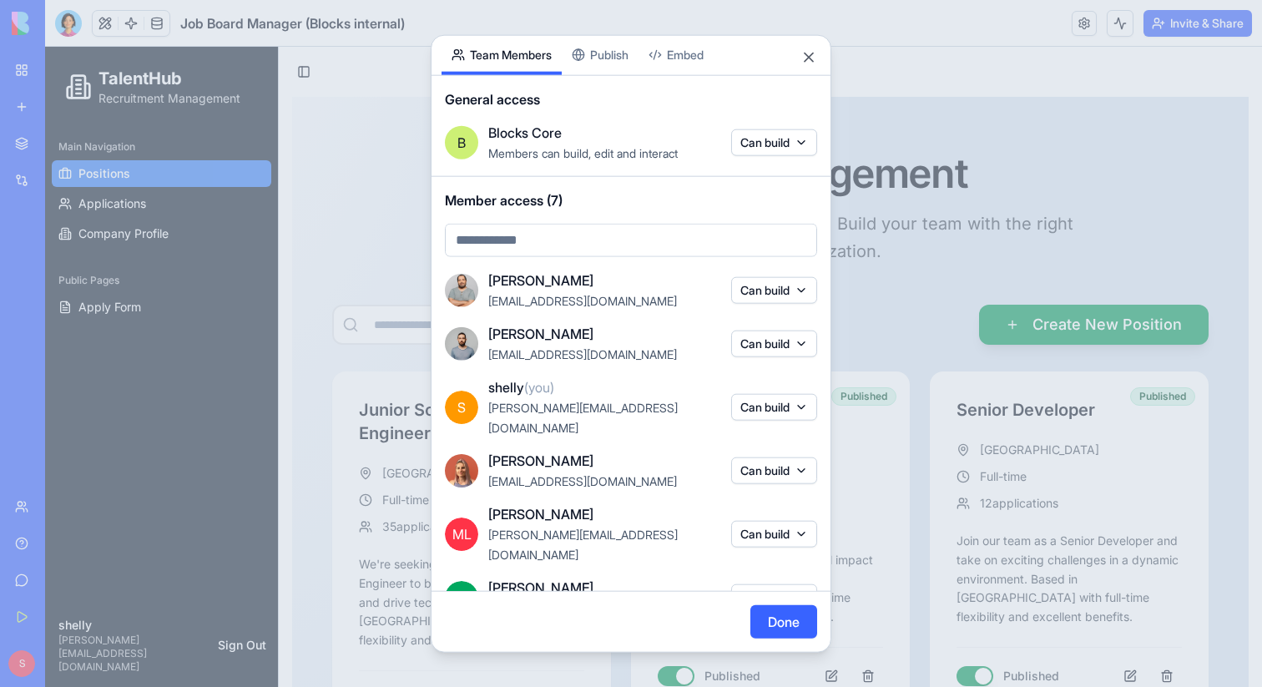
click at [608, 58] on body "BETA My Workspace New app Marketplace Integrations Recent Excel One Drive Share…" at bounding box center [631, 343] width 1262 height 687
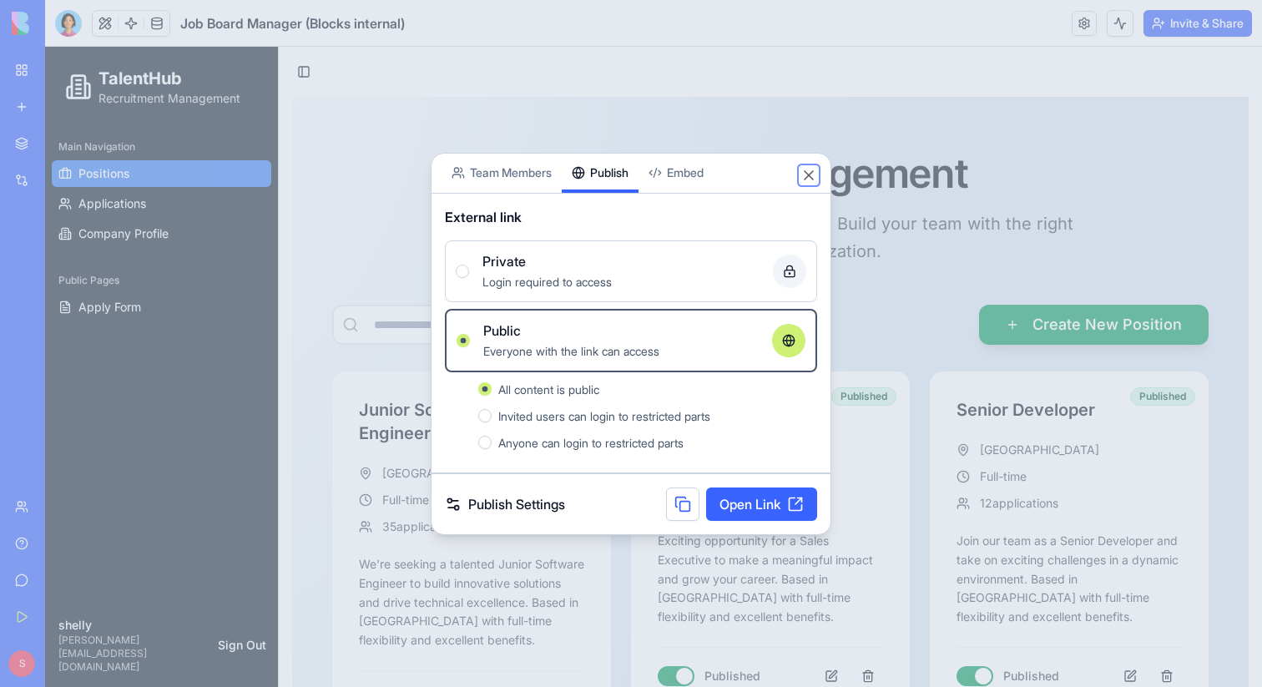
click at [815, 180] on button "Close" at bounding box center [809, 175] width 17 height 17
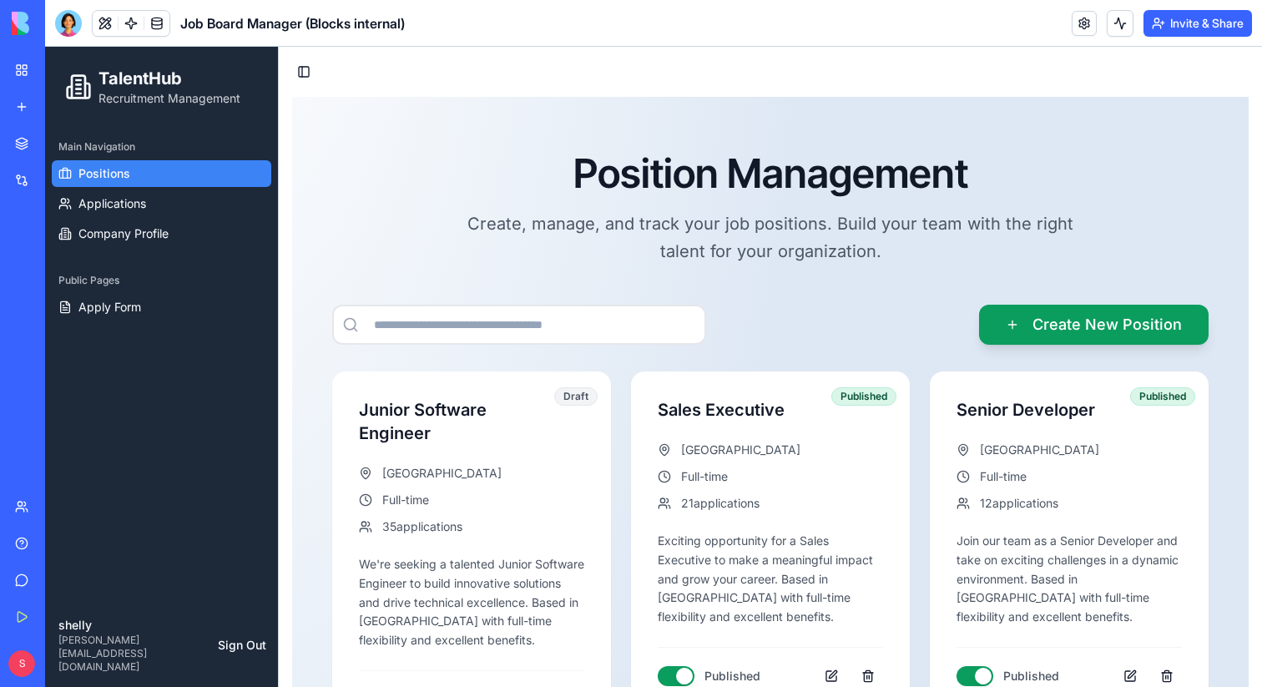
click at [1218, 28] on button "Invite & Share" at bounding box center [1198, 23] width 109 height 27
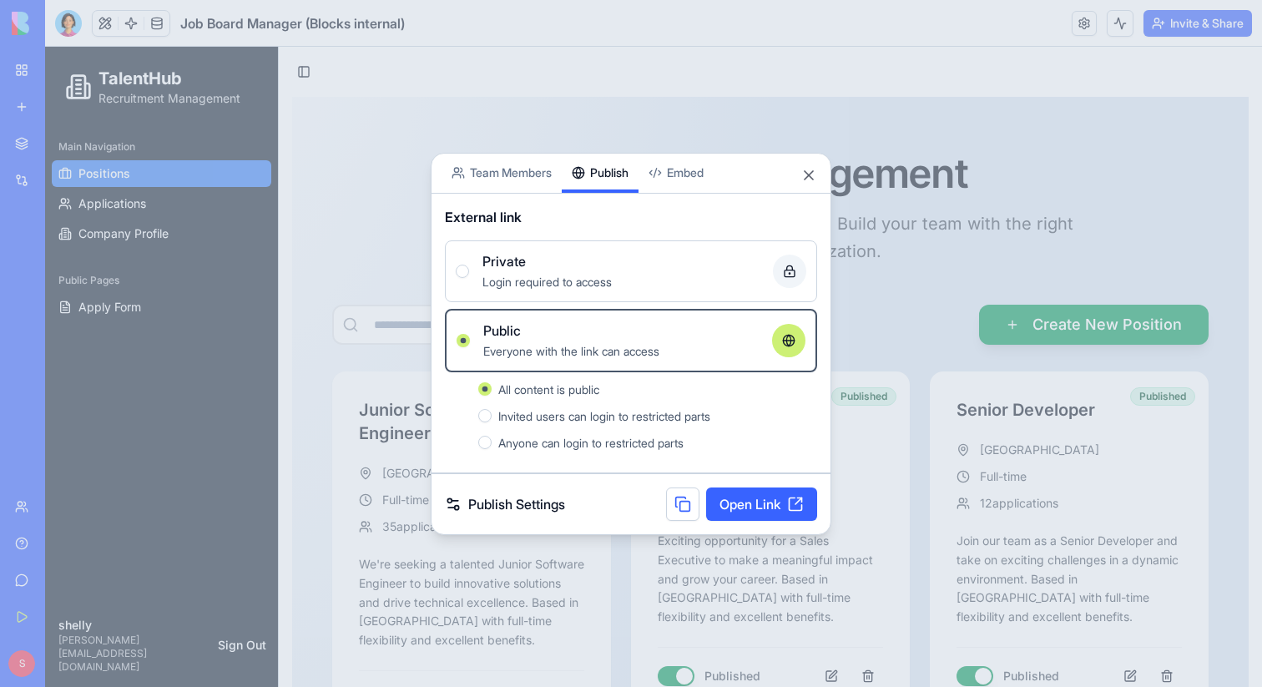
click at [456, 255] on div "Private Login required to access" at bounding box center [631, 271] width 351 height 40
click at [456, 265] on button "Private Login required to access" at bounding box center [462, 271] width 13 height 13
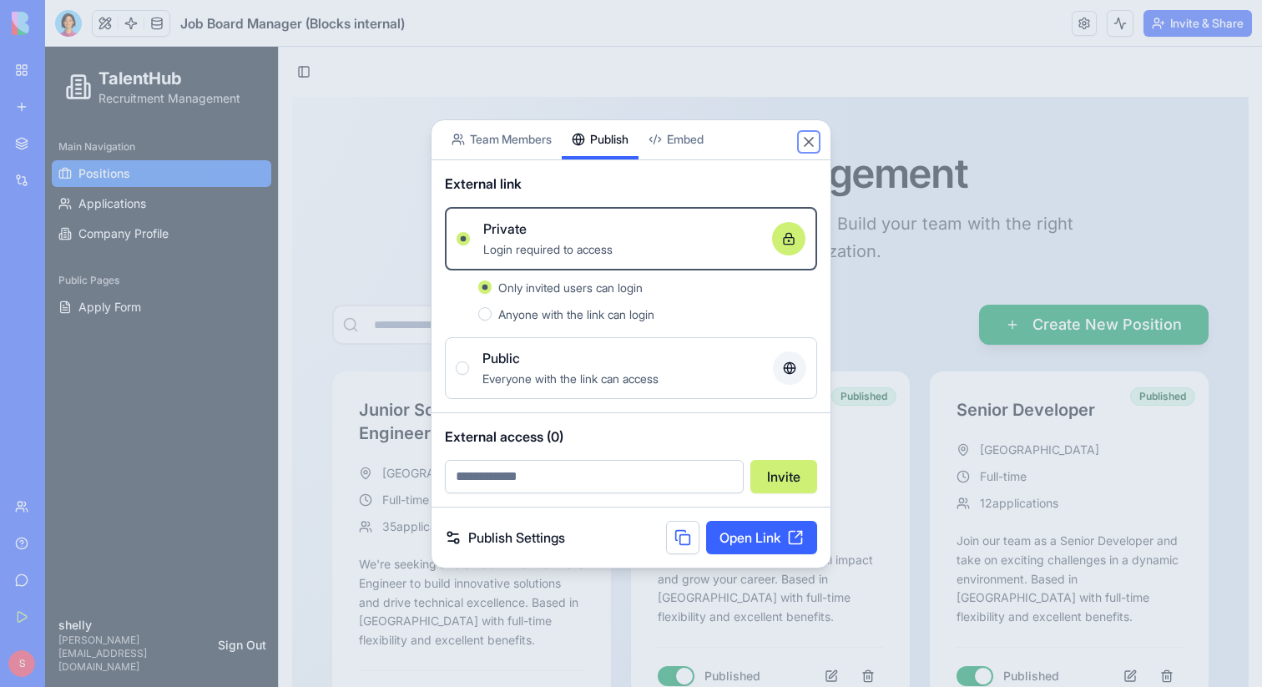
click at [812, 139] on button "Close" at bounding box center [809, 142] width 17 height 17
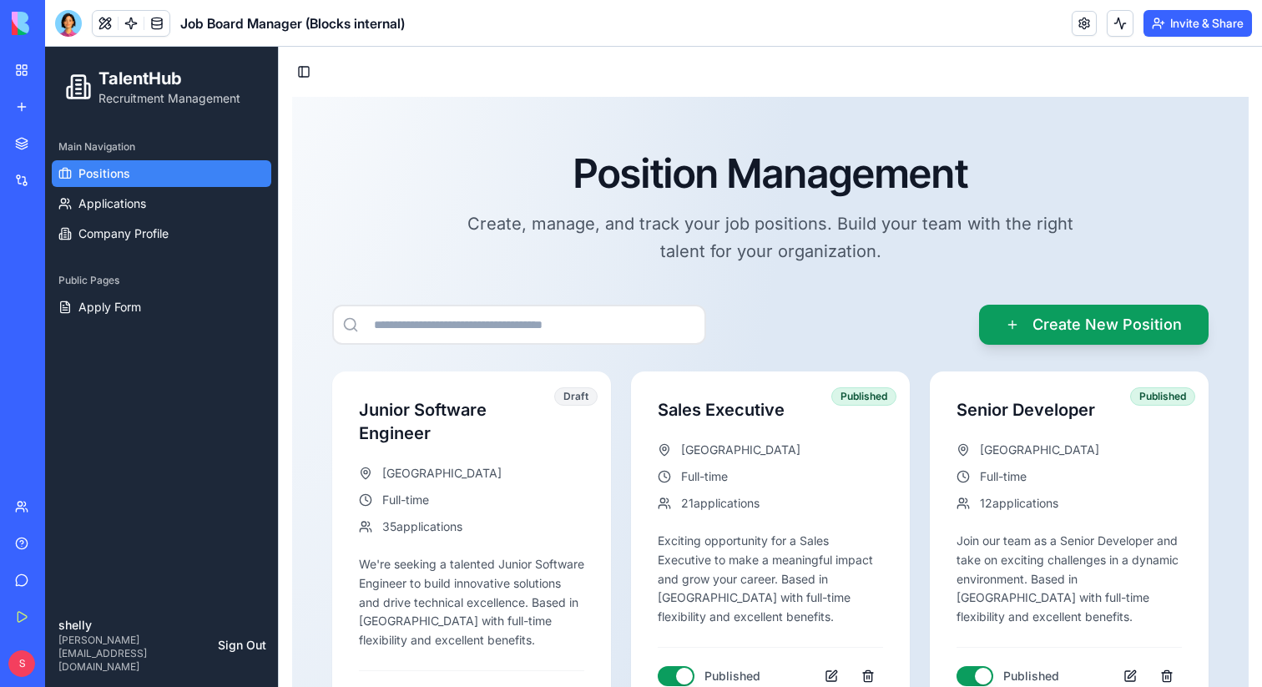
click at [23, 71] on link "My Workspace" at bounding box center [38, 69] width 67 height 33
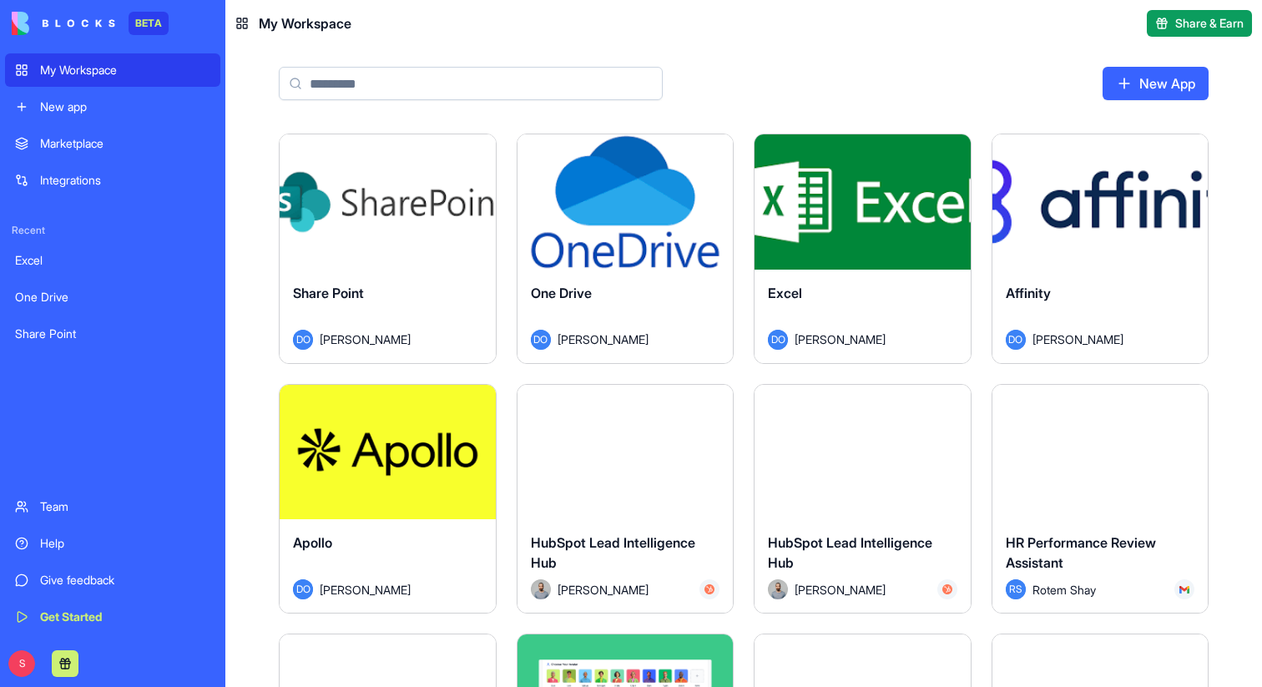
type input "*"
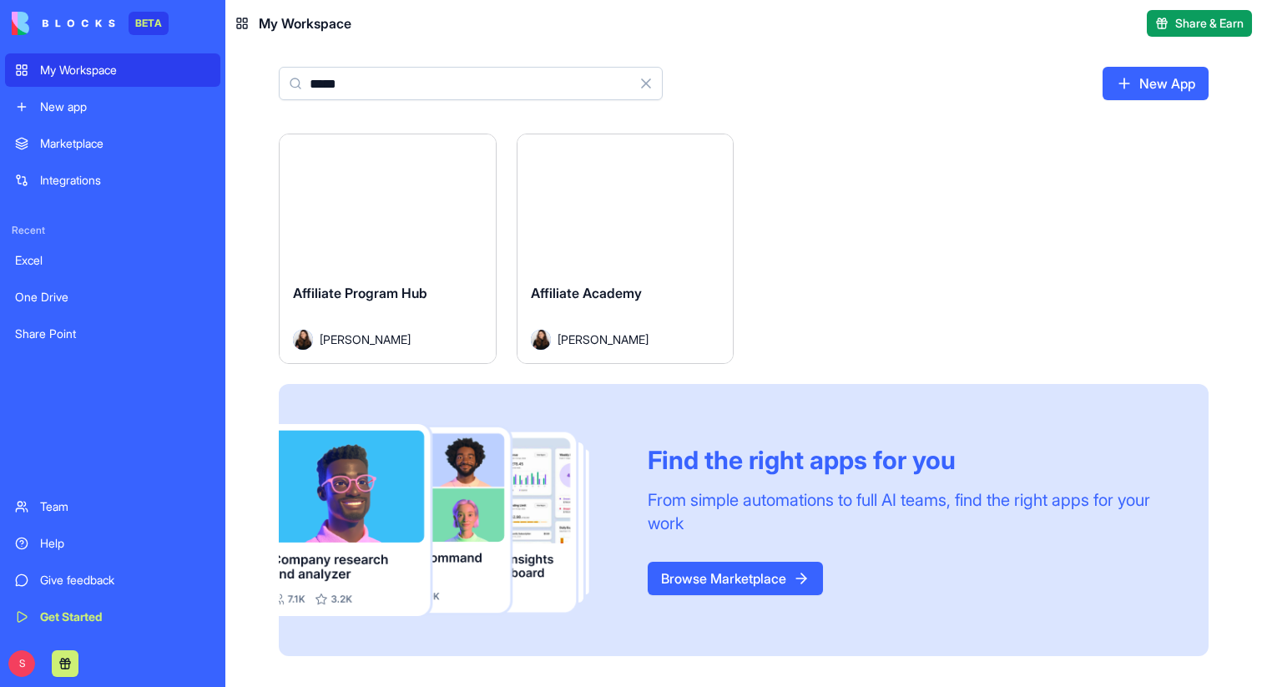
type input "*****"
click at [395, 212] on button "Launch" at bounding box center [387, 201] width 125 height 33
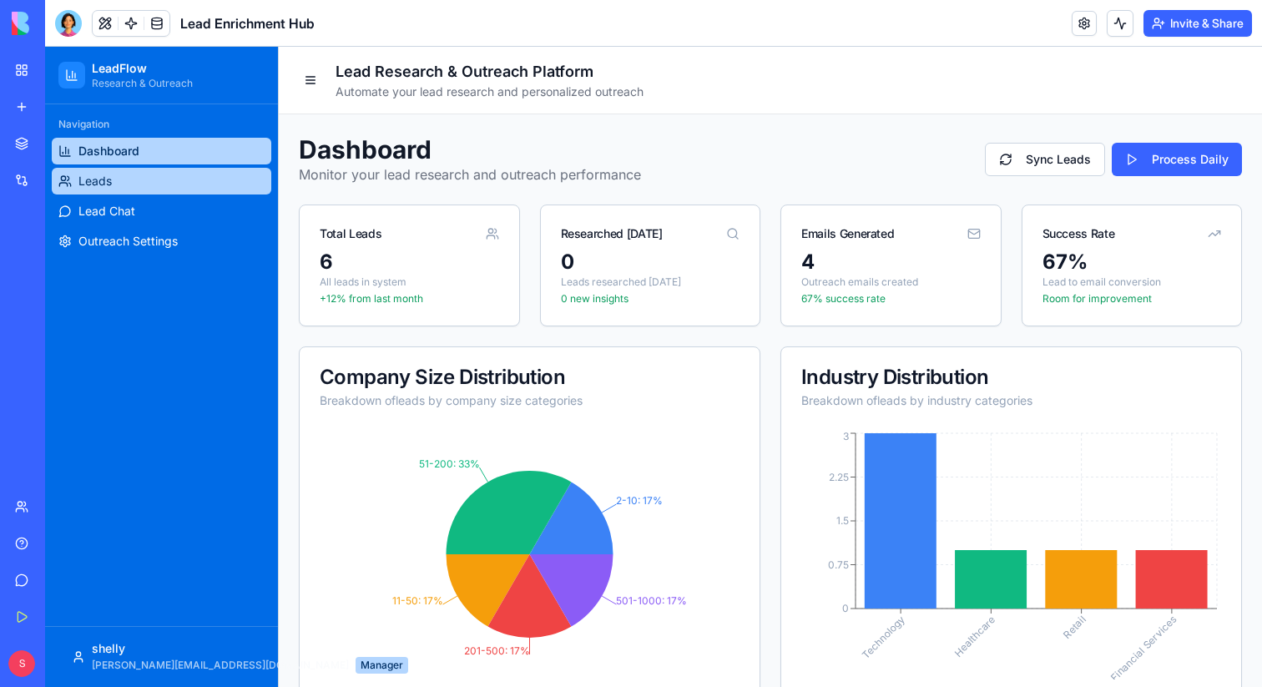
click at [130, 183] on link "Leads" at bounding box center [162, 181] width 220 height 27
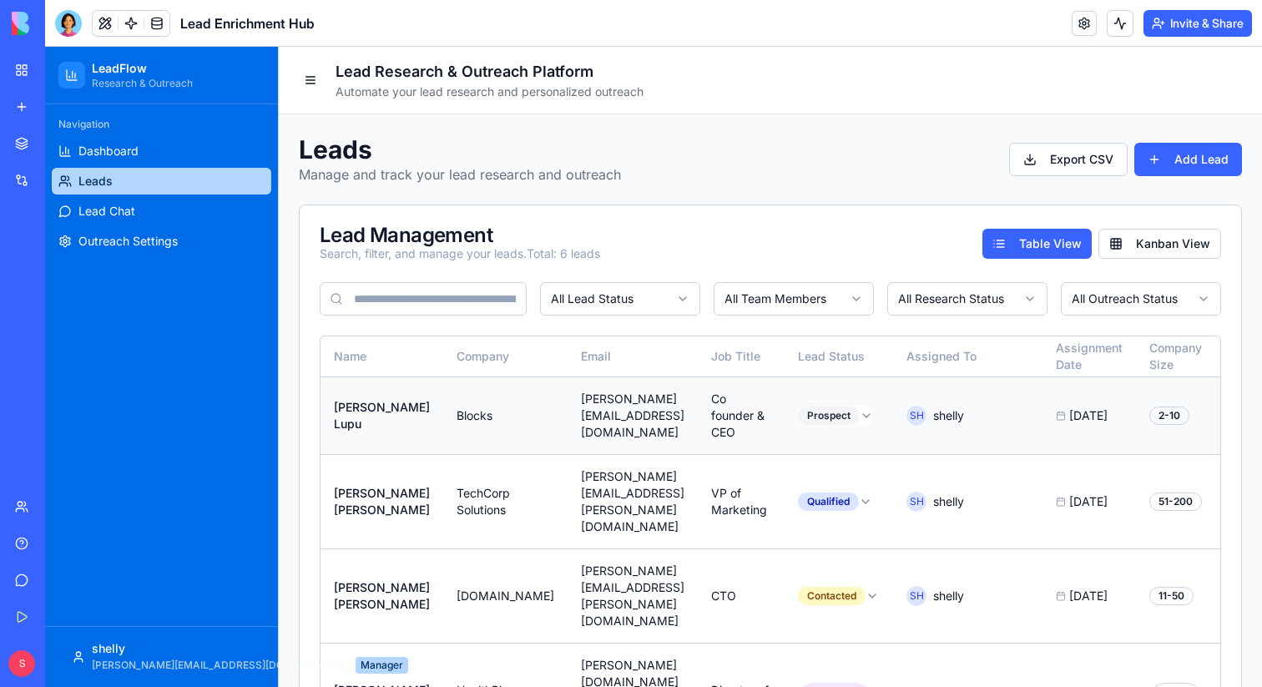
scroll to position [0, 446]
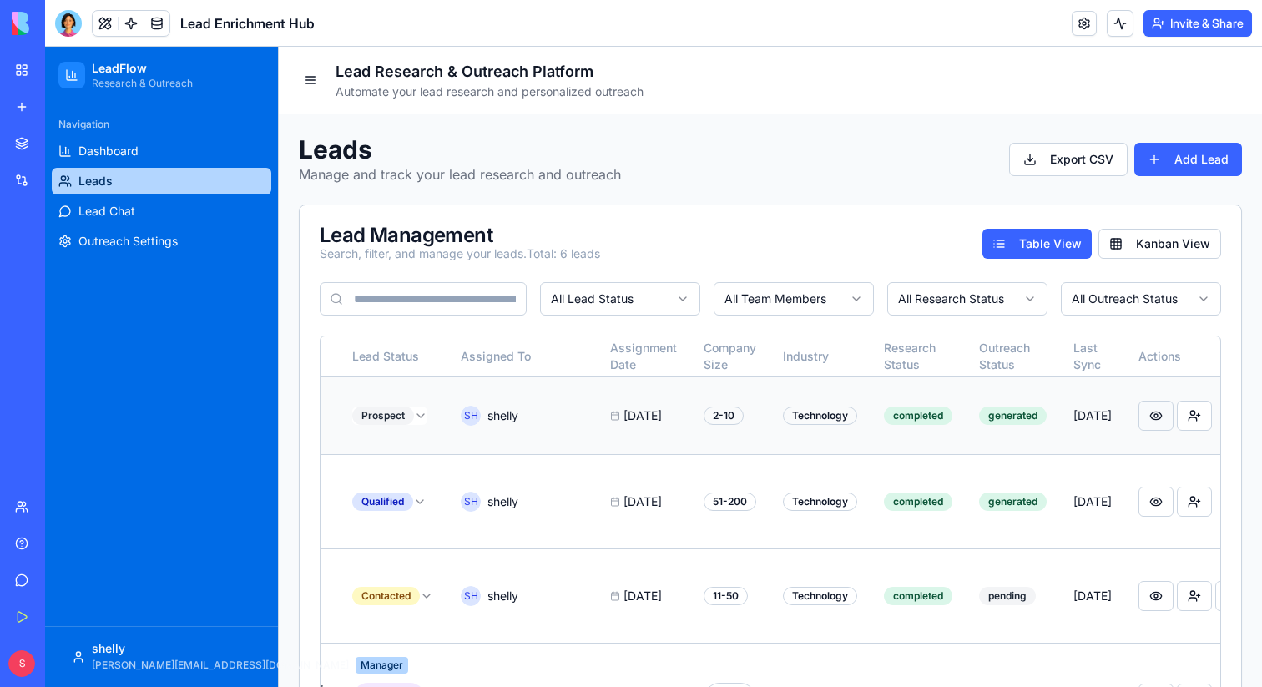
click at [1139, 407] on button at bounding box center [1156, 416] width 35 height 30
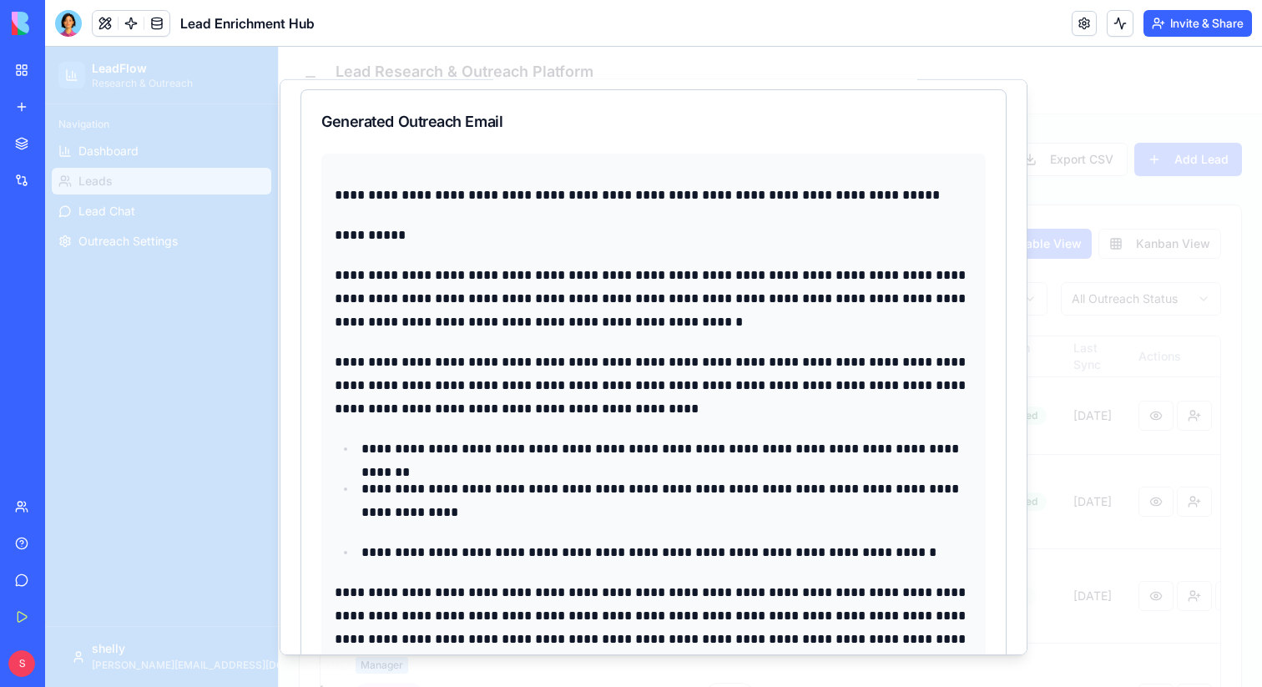
scroll to position [2130, 0]
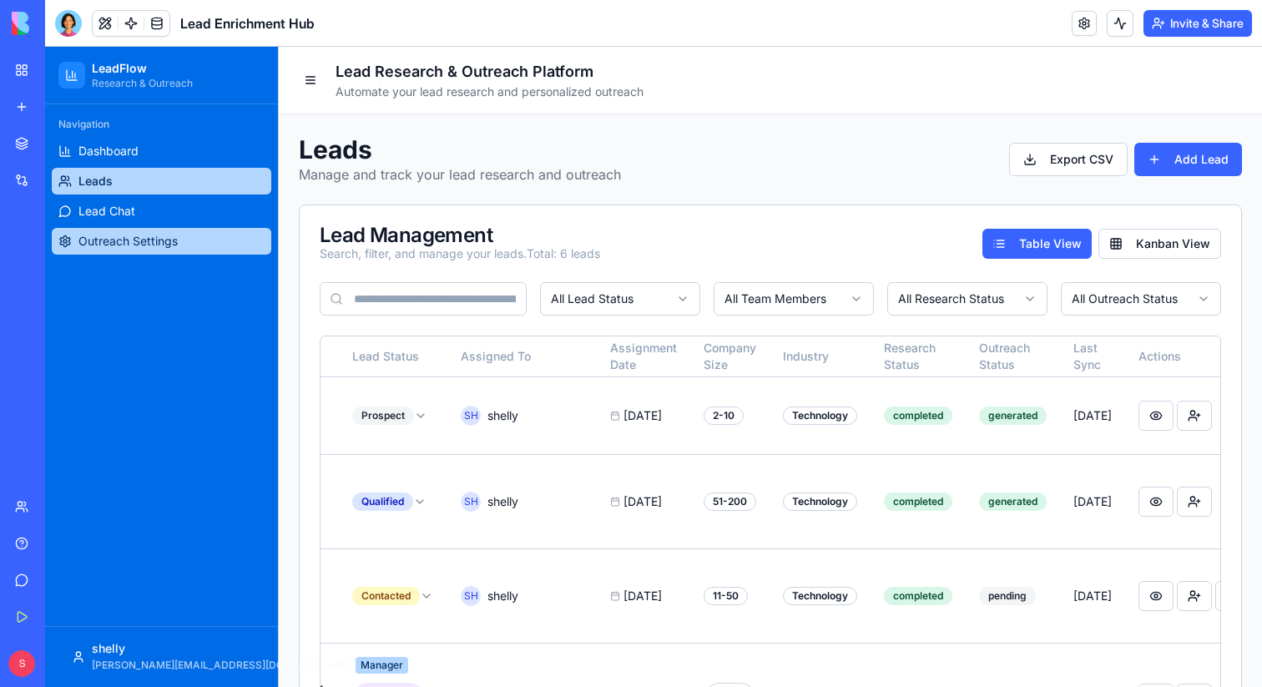
click at [136, 249] on span "Outreach Settings" at bounding box center [127, 241] width 99 height 17
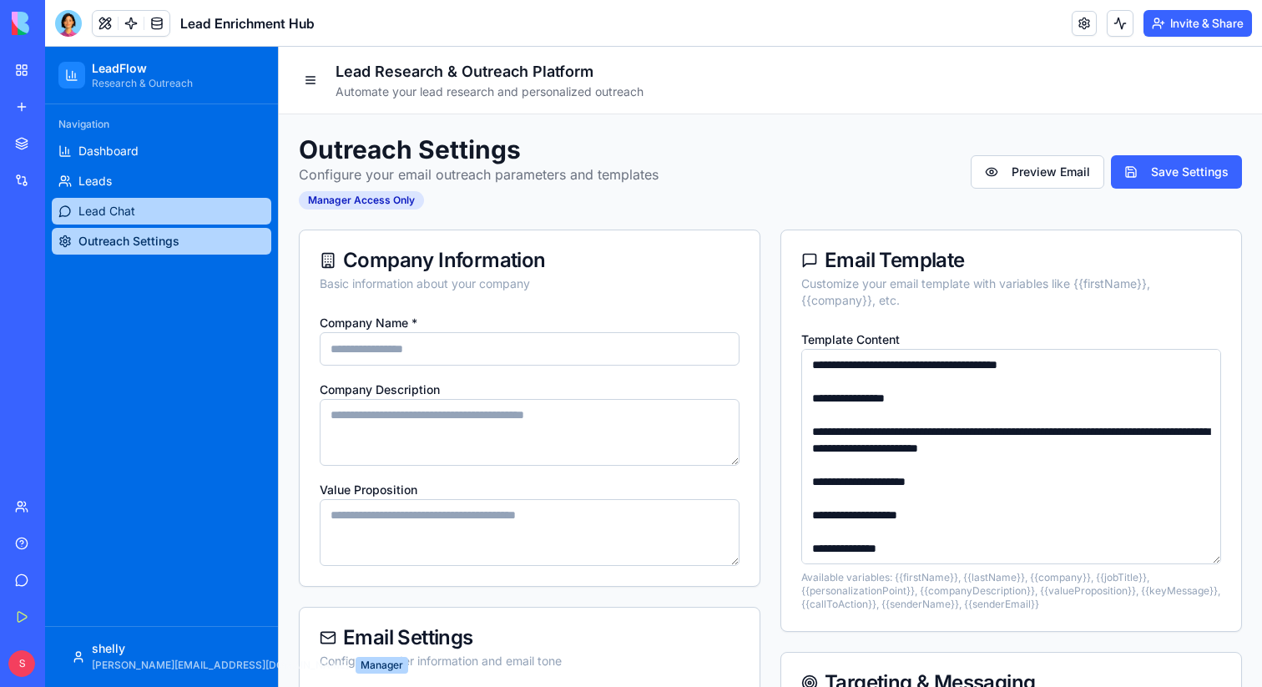
click at [137, 210] on link "Lead Chat" at bounding box center [162, 211] width 220 height 27
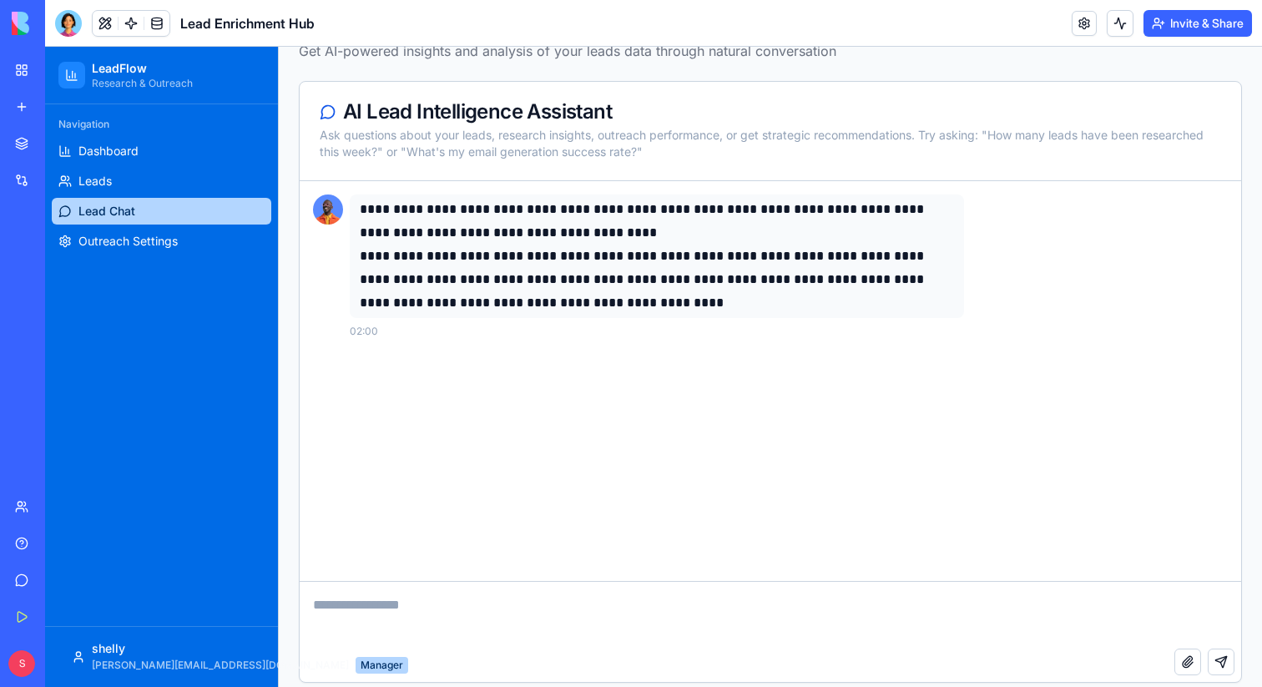
scroll to position [139, 0]
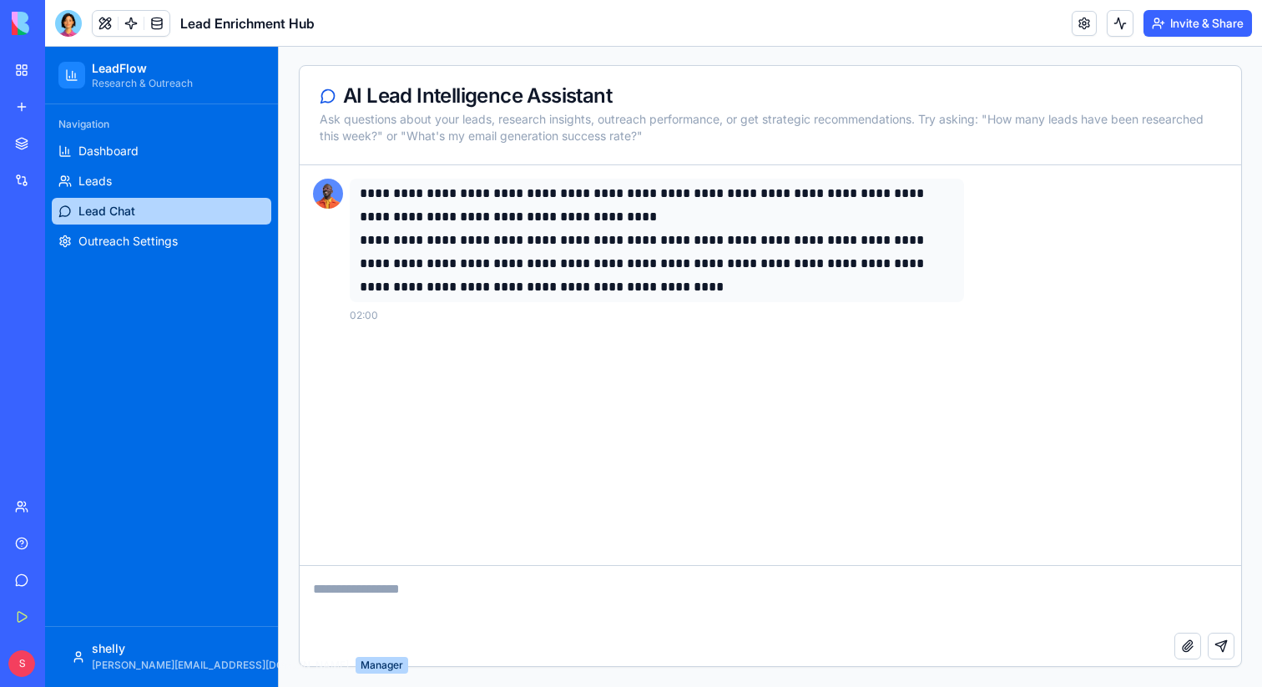
click at [427, 594] on textarea at bounding box center [771, 599] width 942 height 67
click at [128, 30] on link at bounding box center [131, 23] width 25 height 25
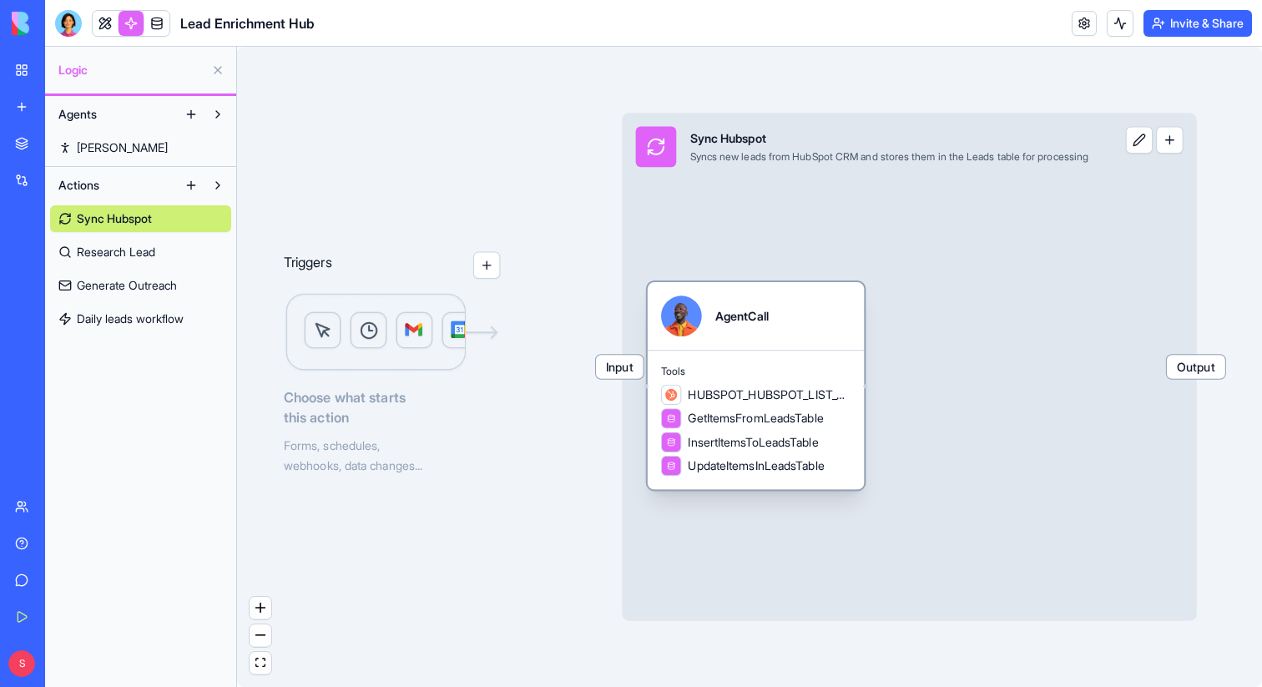
click at [737, 316] on div "AgentCall" at bounding box center [741, 316] width 53 height 17
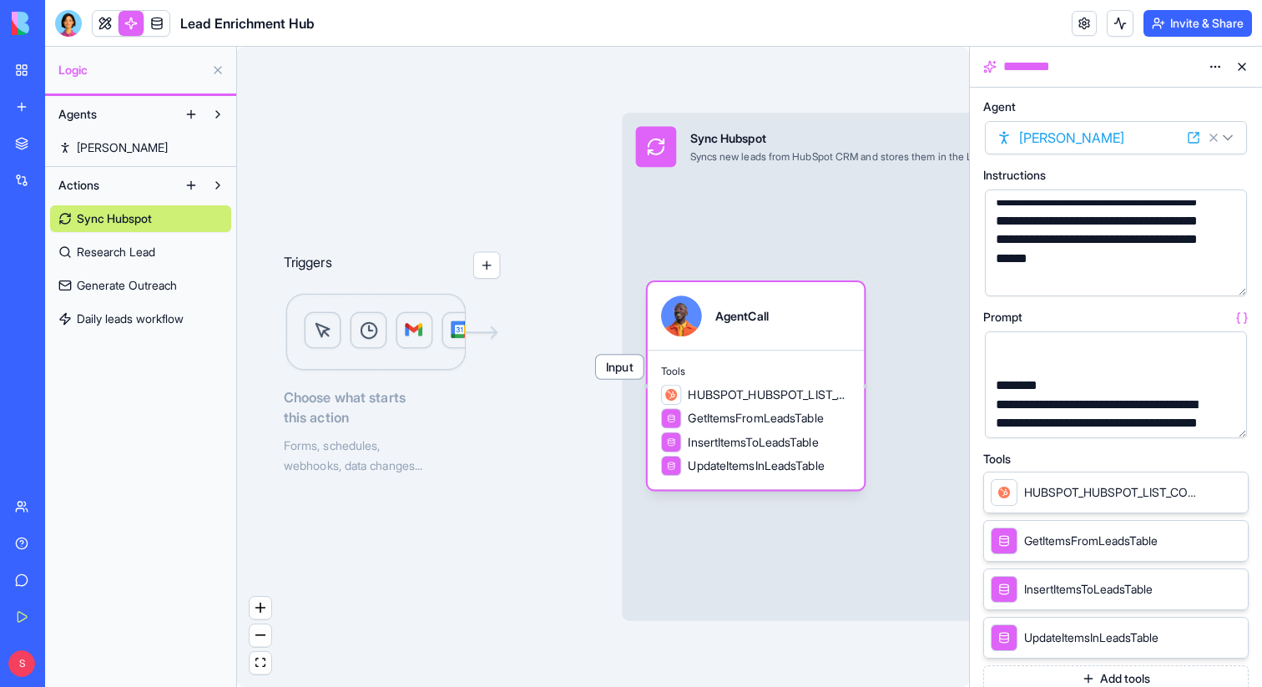
scroll to position [73, 0]
click at [1229, 424] on button "button" at bounding box center [1230, 421] width 27 height 27
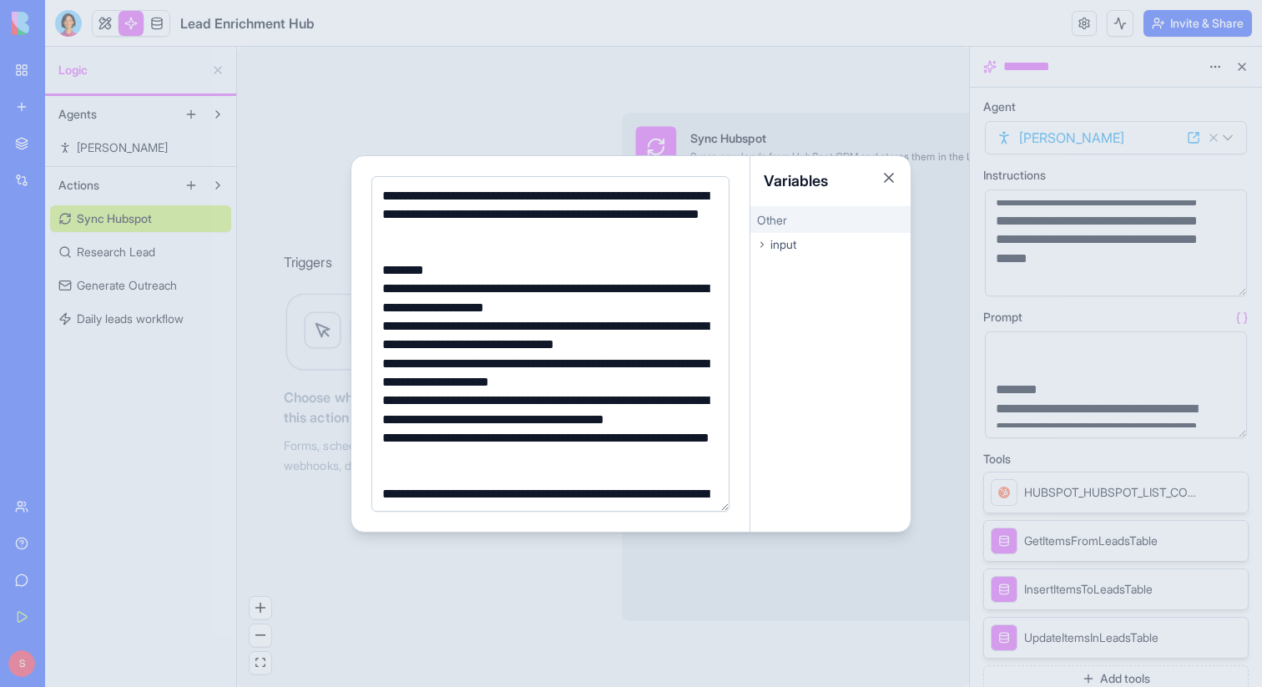
scroll to position [78, 0]
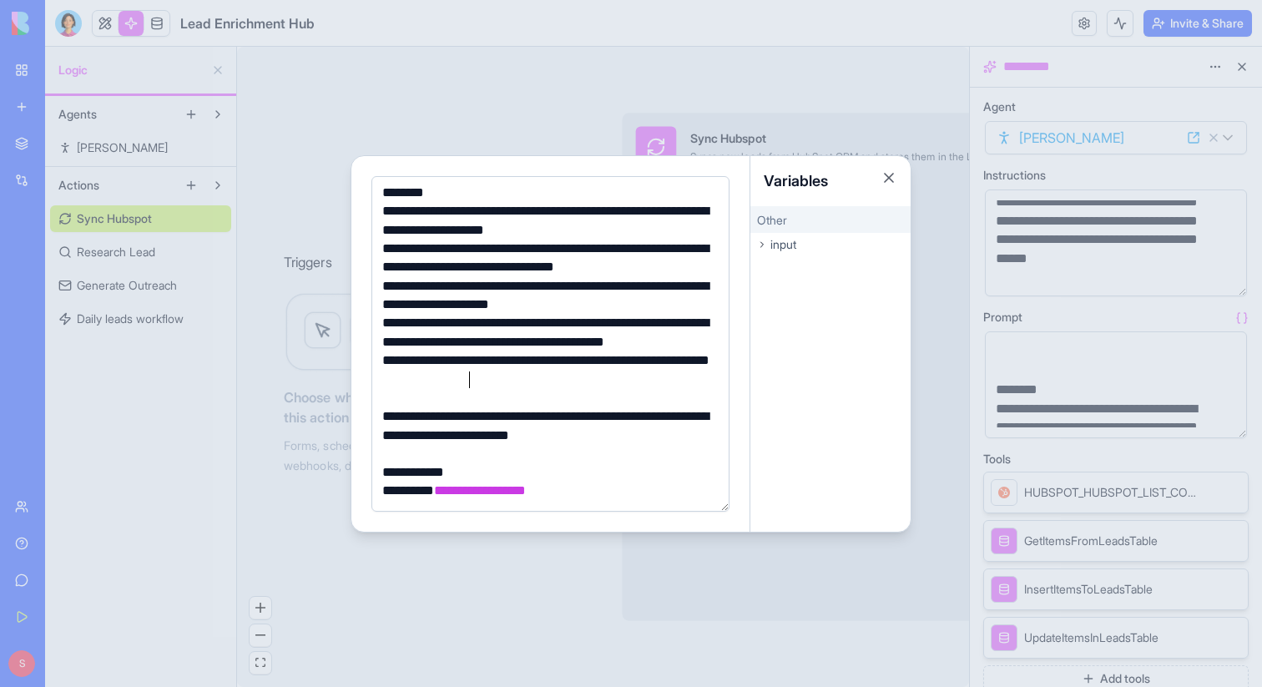
click at [486, 382] on div "**********" at bounding box center [547, 370] width 341 height 38
click at [886, 173] on button "Close" at bounding box center [889, 177] width 17 height 17
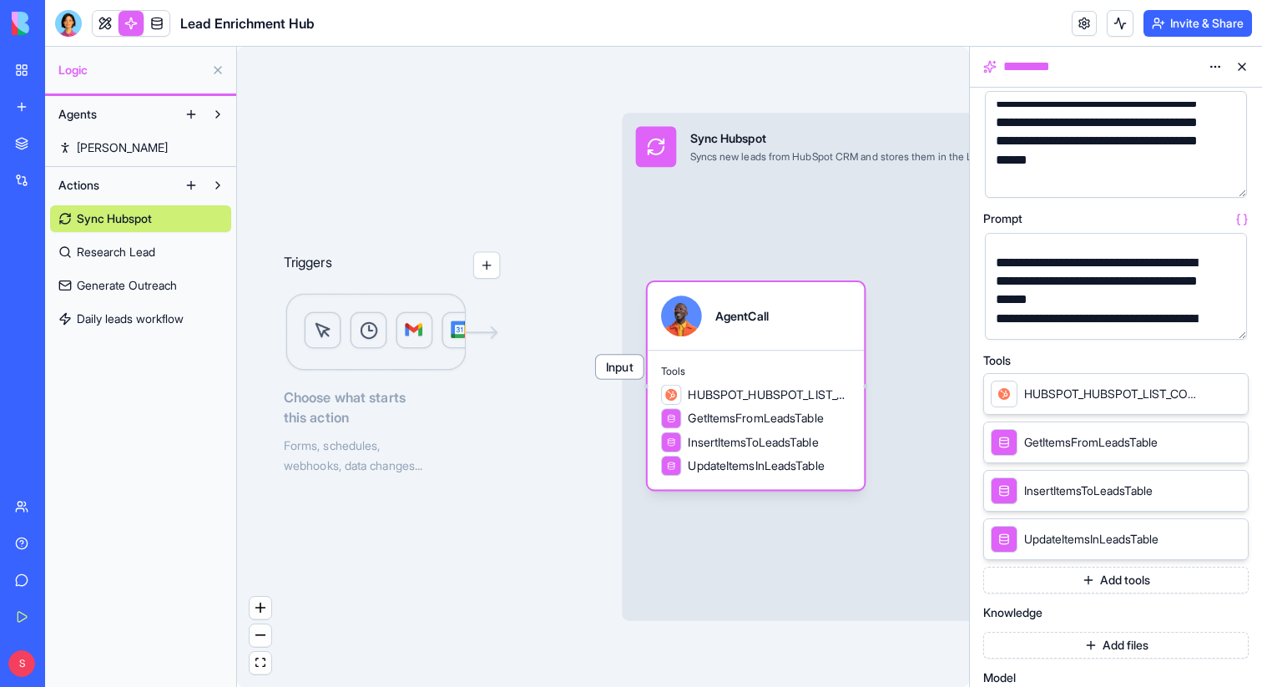
scroll to position [98, 0]
click at [119, 255] on span "Research Lead" at bounding box center [116, 252] width 78 height 17
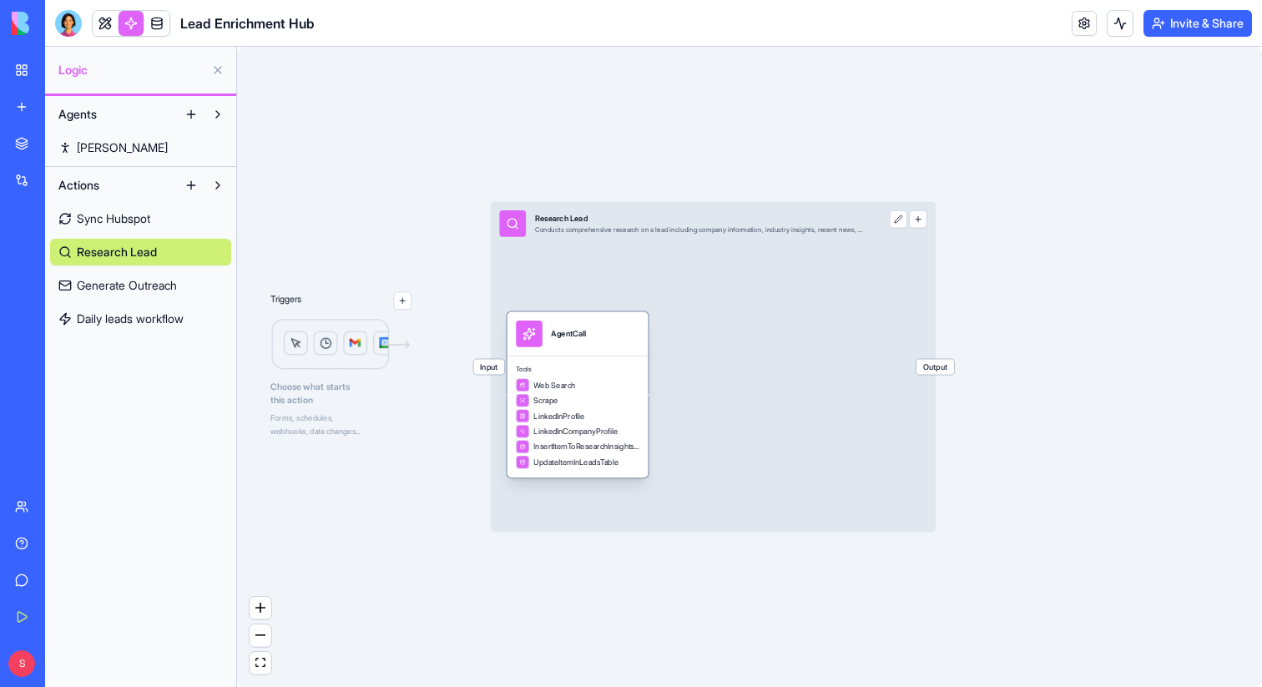
click at [591, 341] on div "AgentCall" at bounding box center [578, 334] width 124 height 27
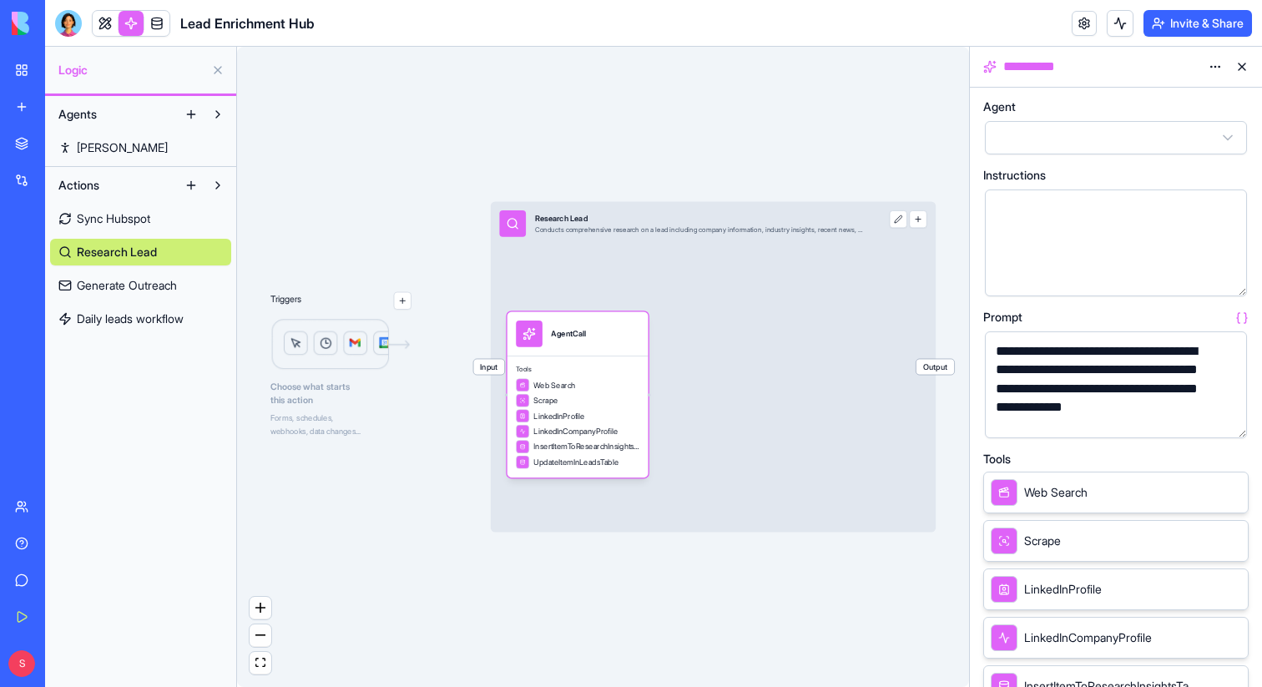
click at [1228, 422] on button "button" at bounding box center [1230, 421] width 27 height 27
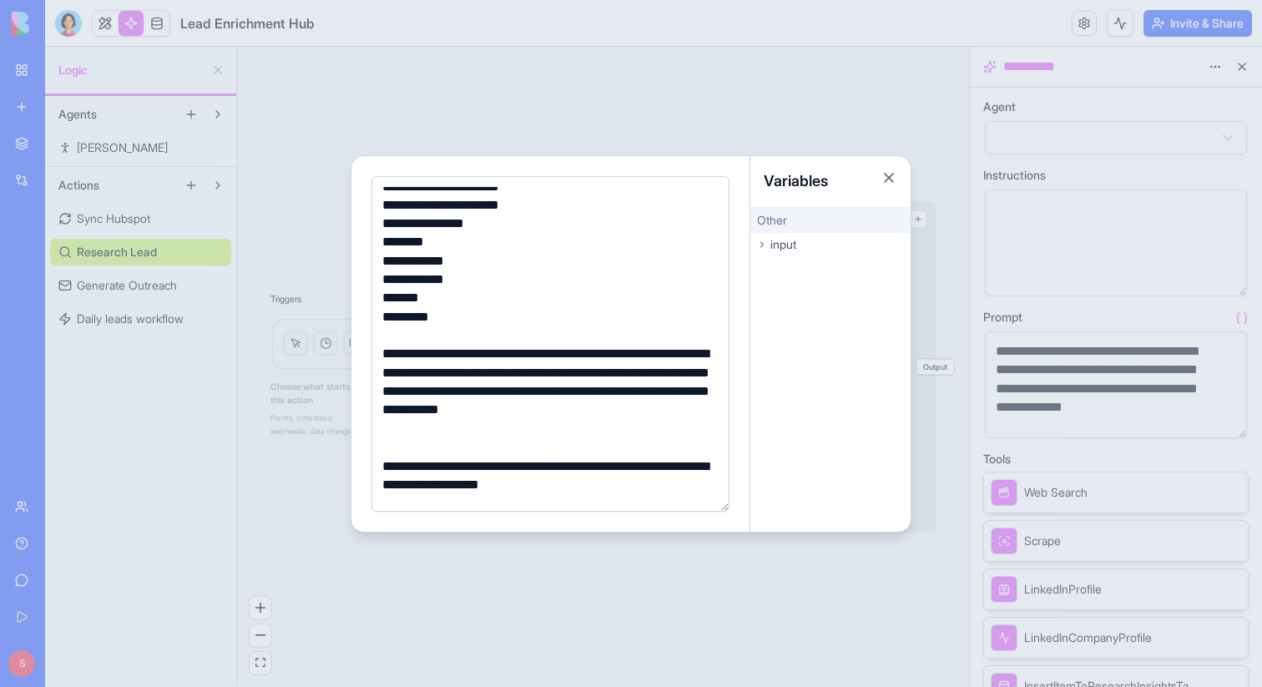
scroll to position [805, 0]
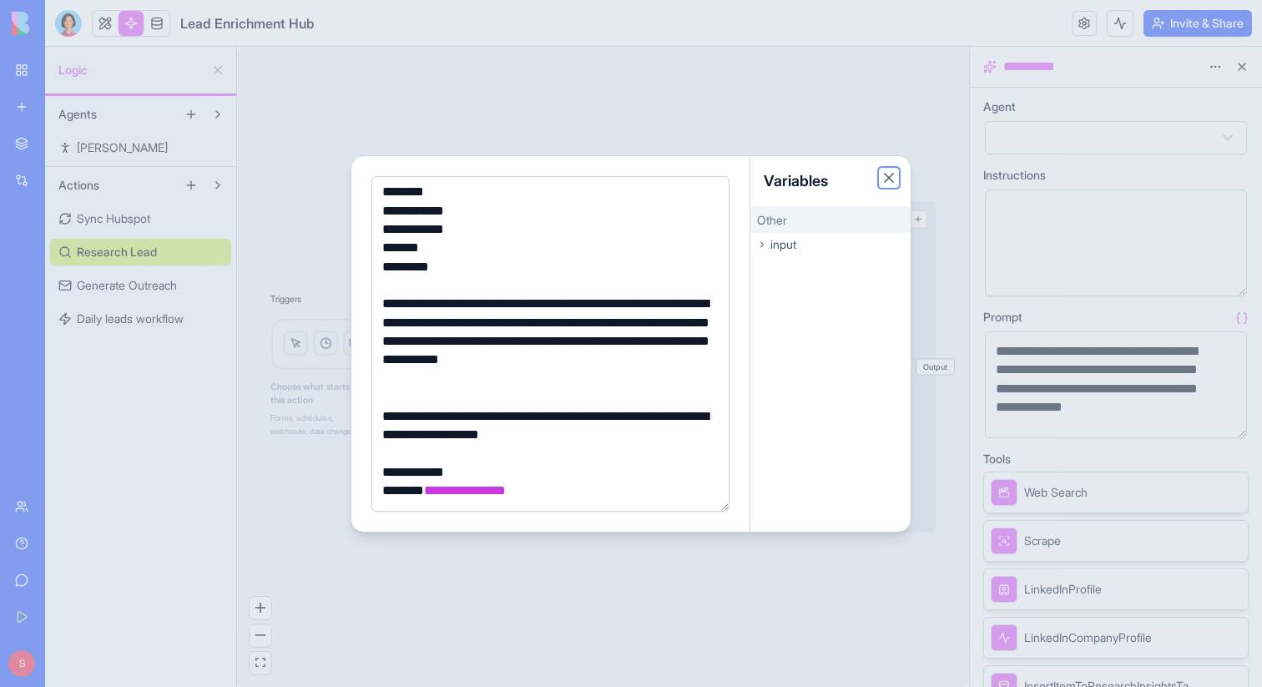
click at [884, 176] on button "Close" at bounding box center [889, 177] width 17 height 17
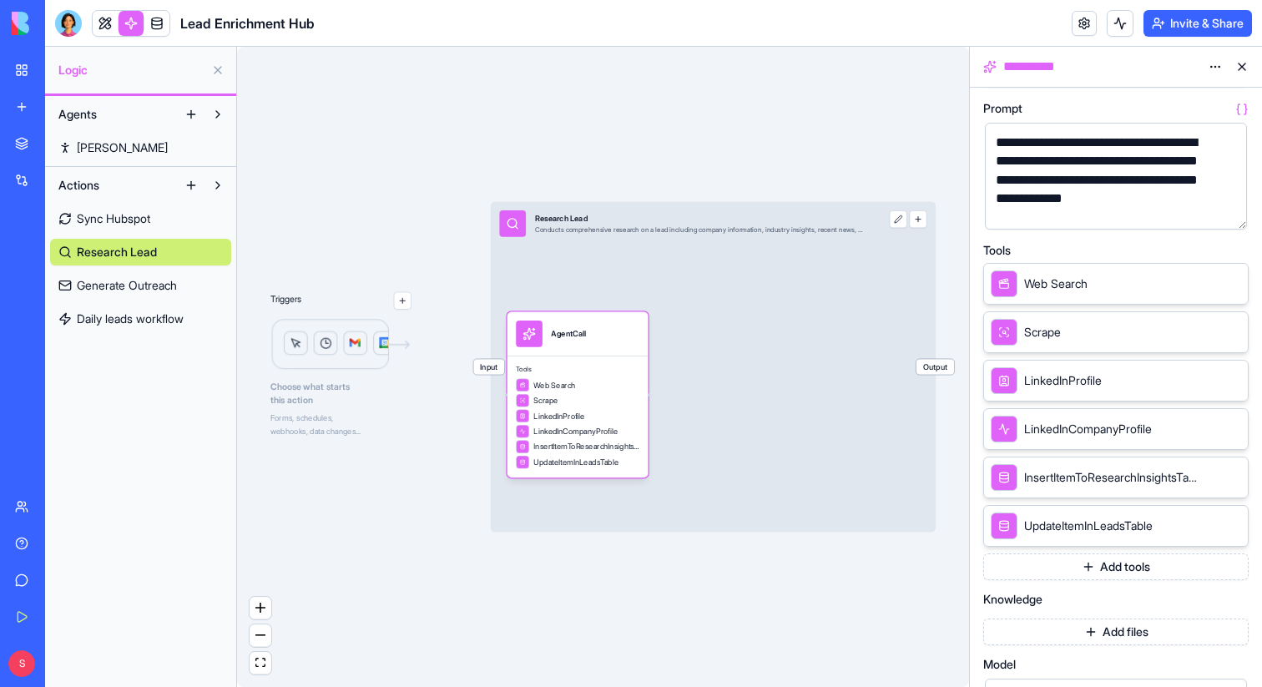
scroll to position [205, 0]
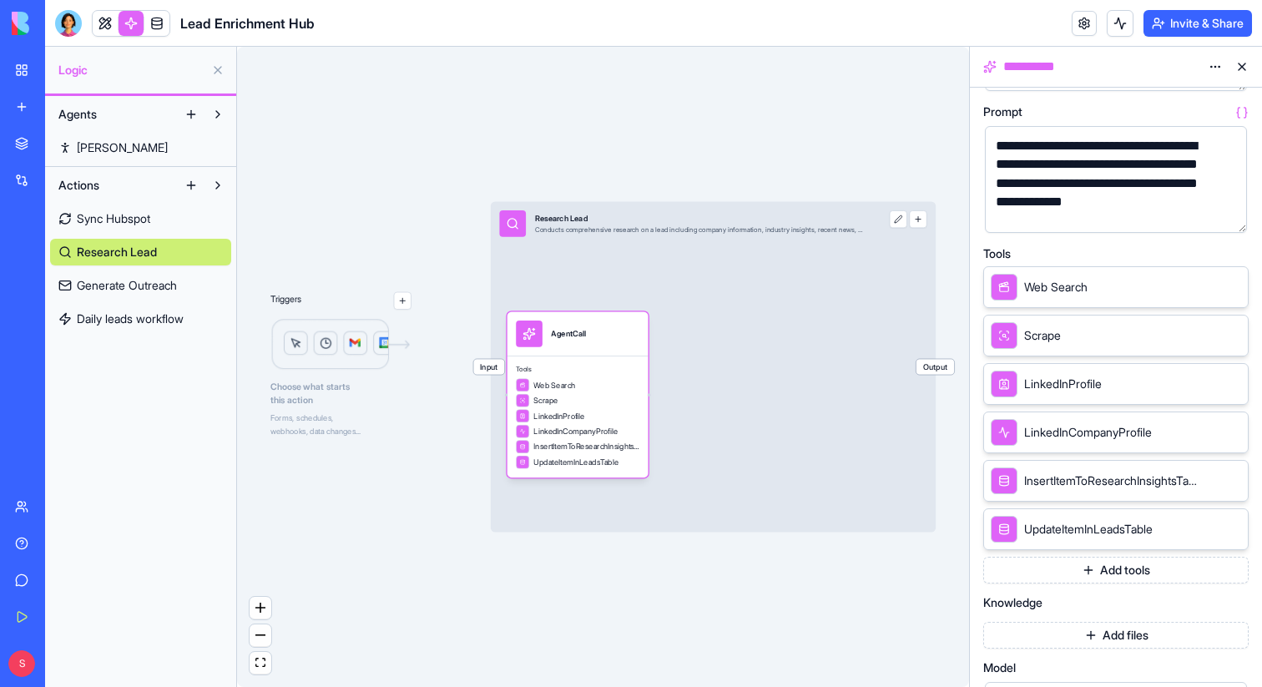
click at [1095, 573] on button "Add tools" at bounding box center [1115, 570] width 265 height 27
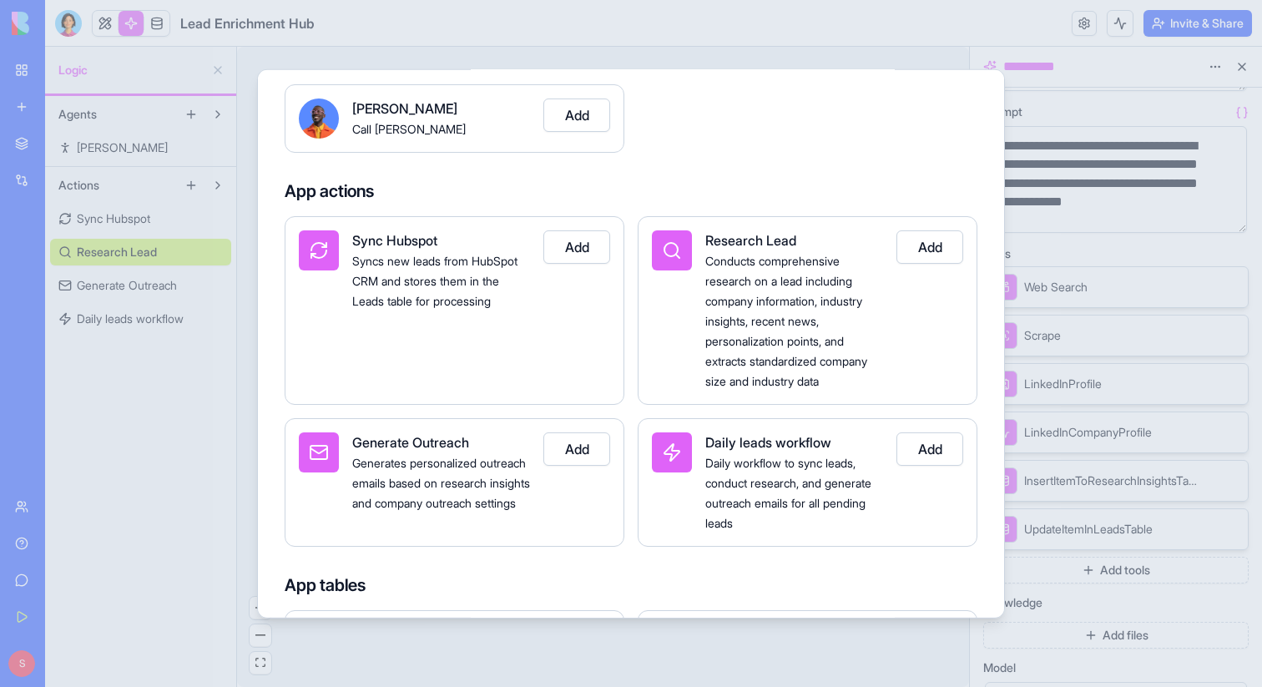
scroll to position [0, 0]
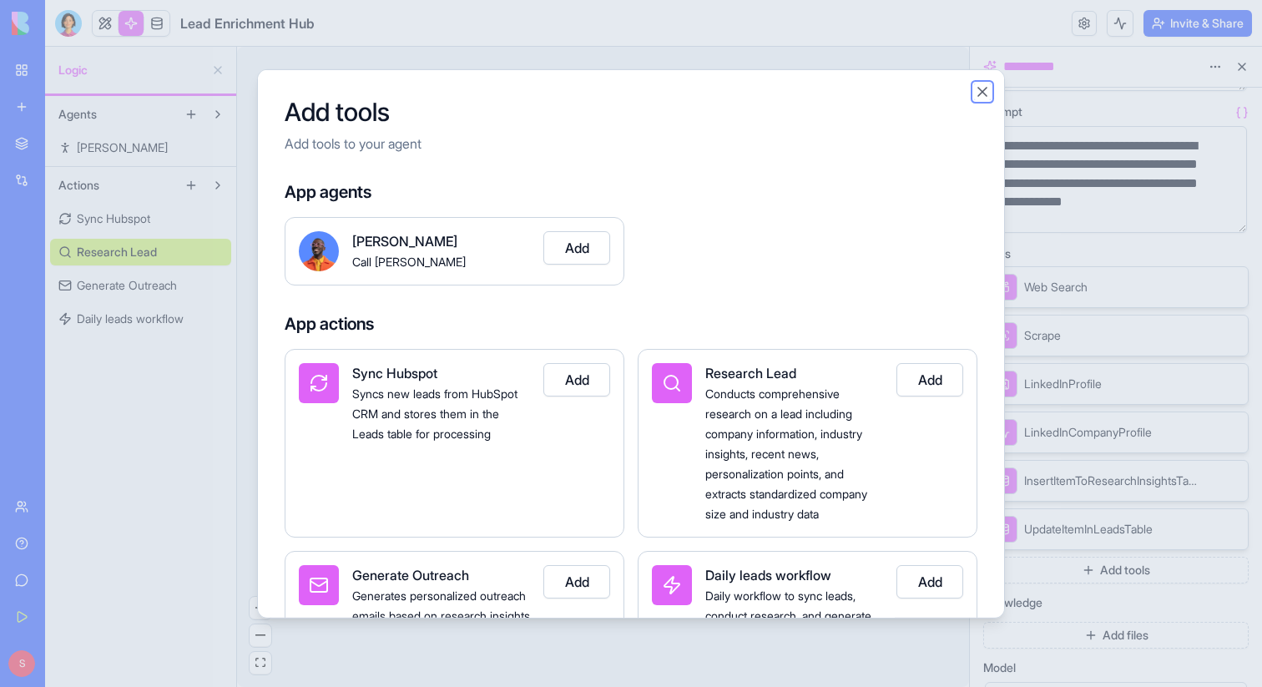
click at [983, 93] on button "Close" at bounding box center [982, 91] width 17 height 17
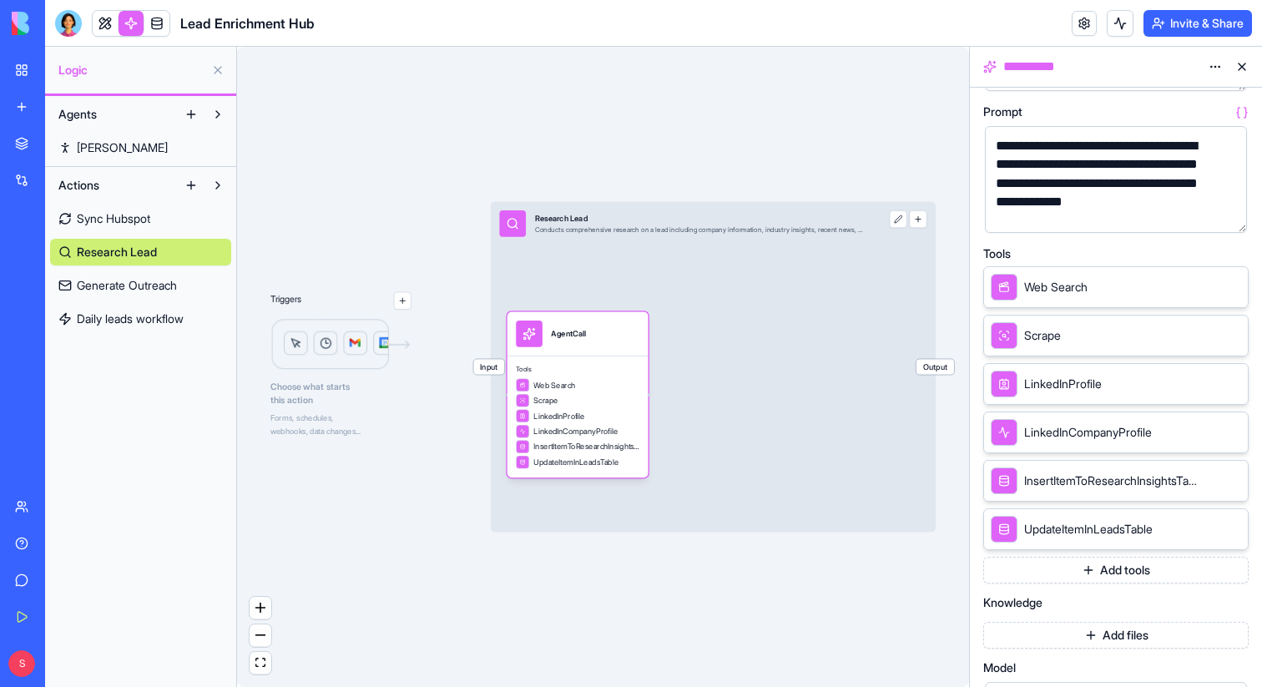
click at [103, 291] on span "Generate Outreach" at bounding box center [127, 285] width 100 height 17
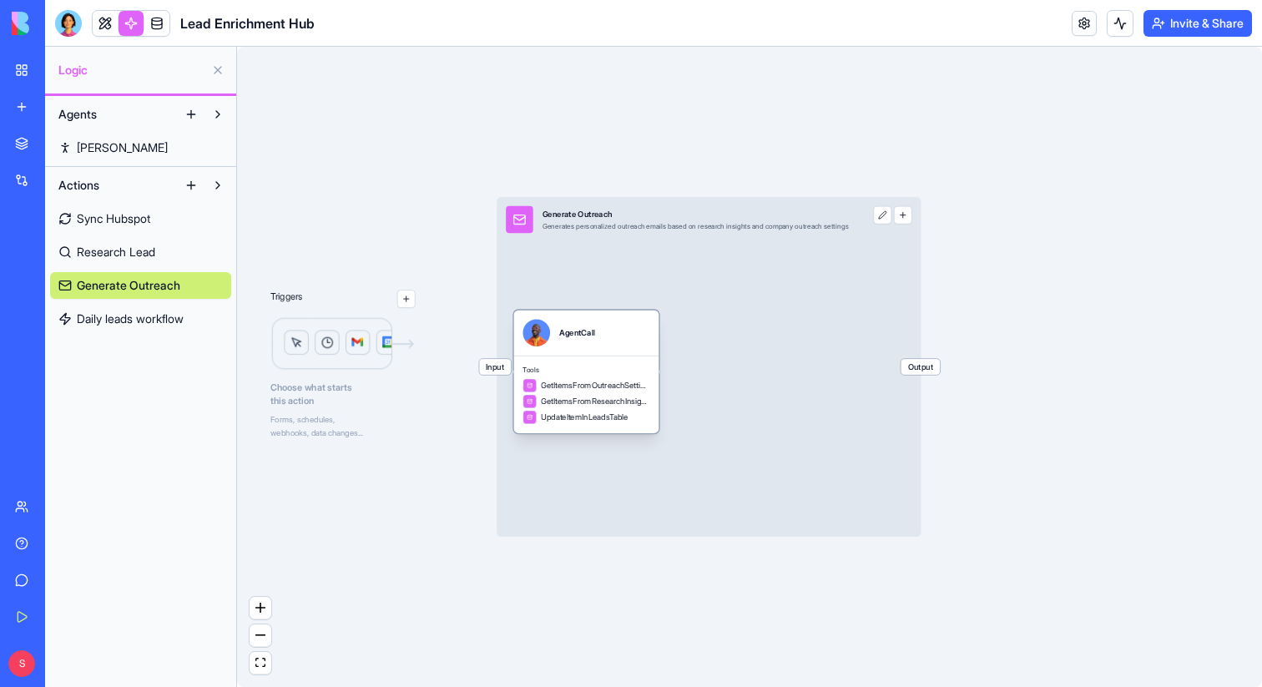
click at [572, 352] on div "AgentCall" at bounding box center [586, 333] width 145 height 45
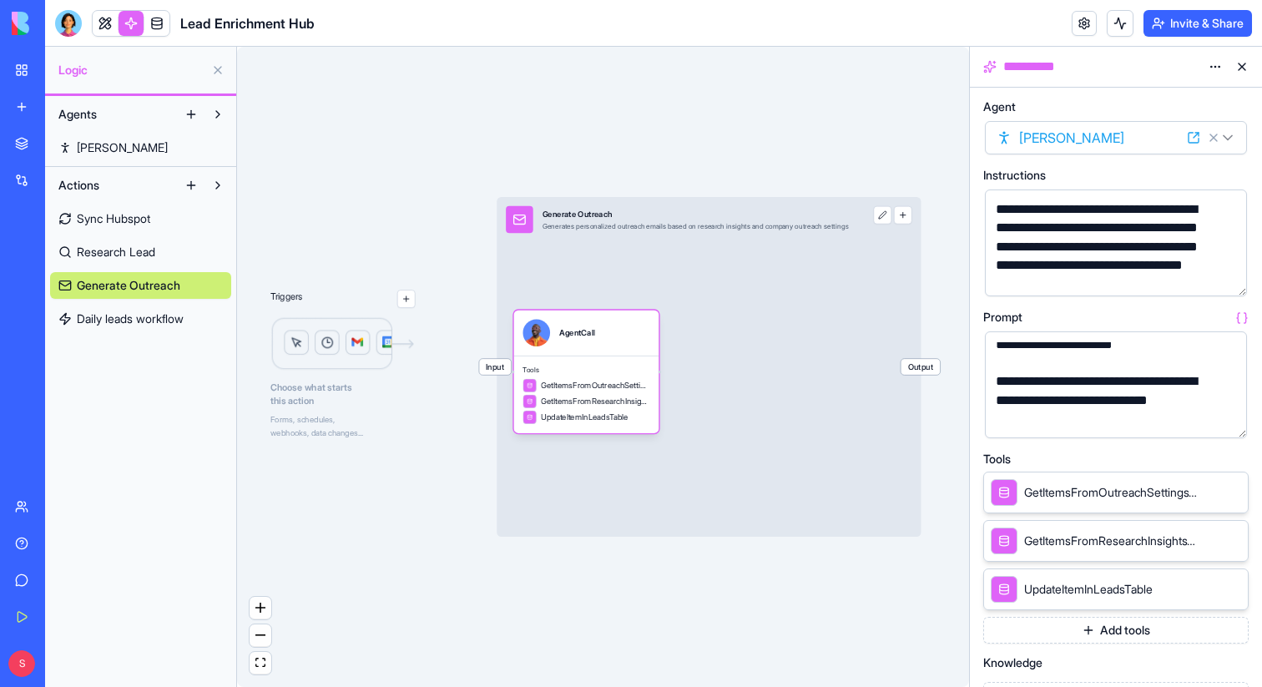
scroll to position [197, 0]
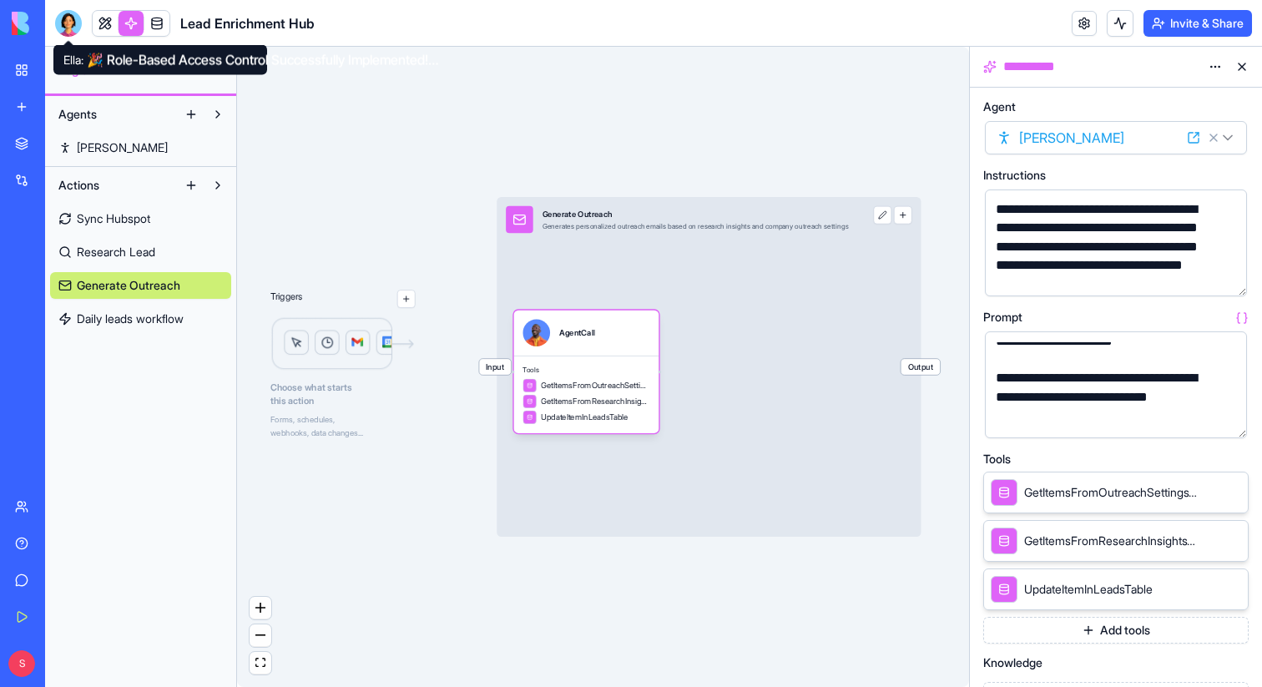
click at [71, 25] on div at bounding box center [68, 23] width 27 height 27
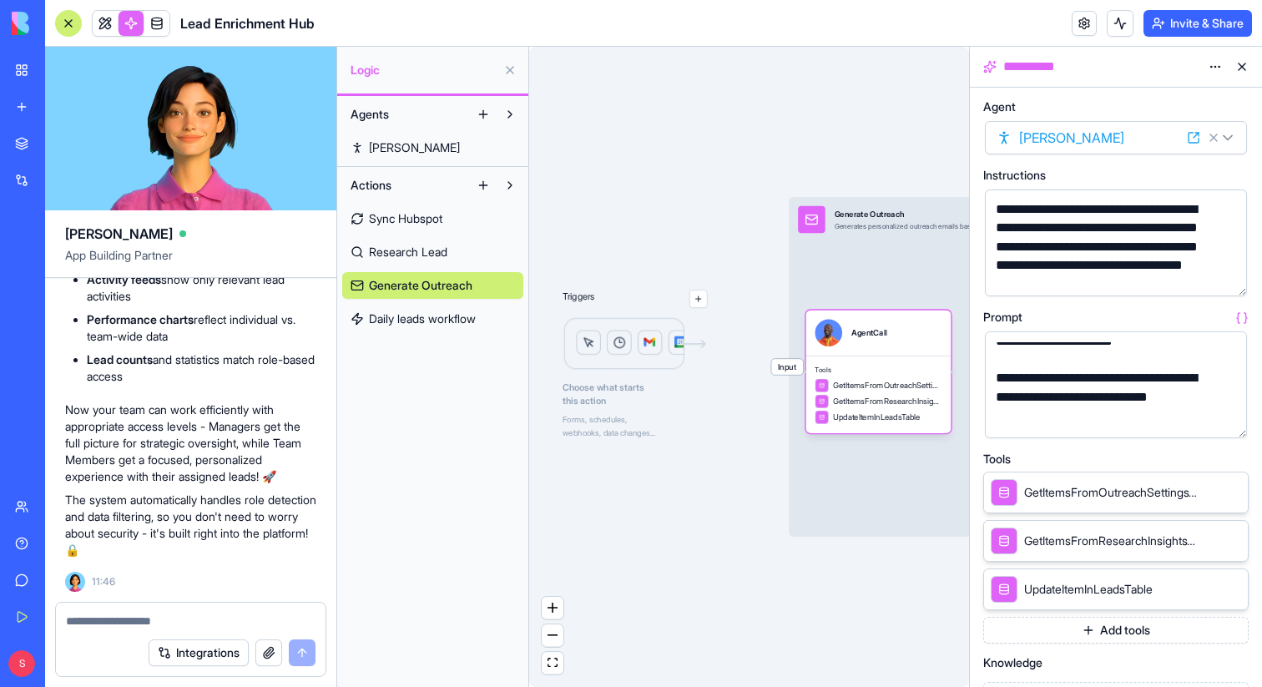
scroll to position [0, 0]
click at [69, 25] on div at bounding box center [68, 23] width 27 height 27
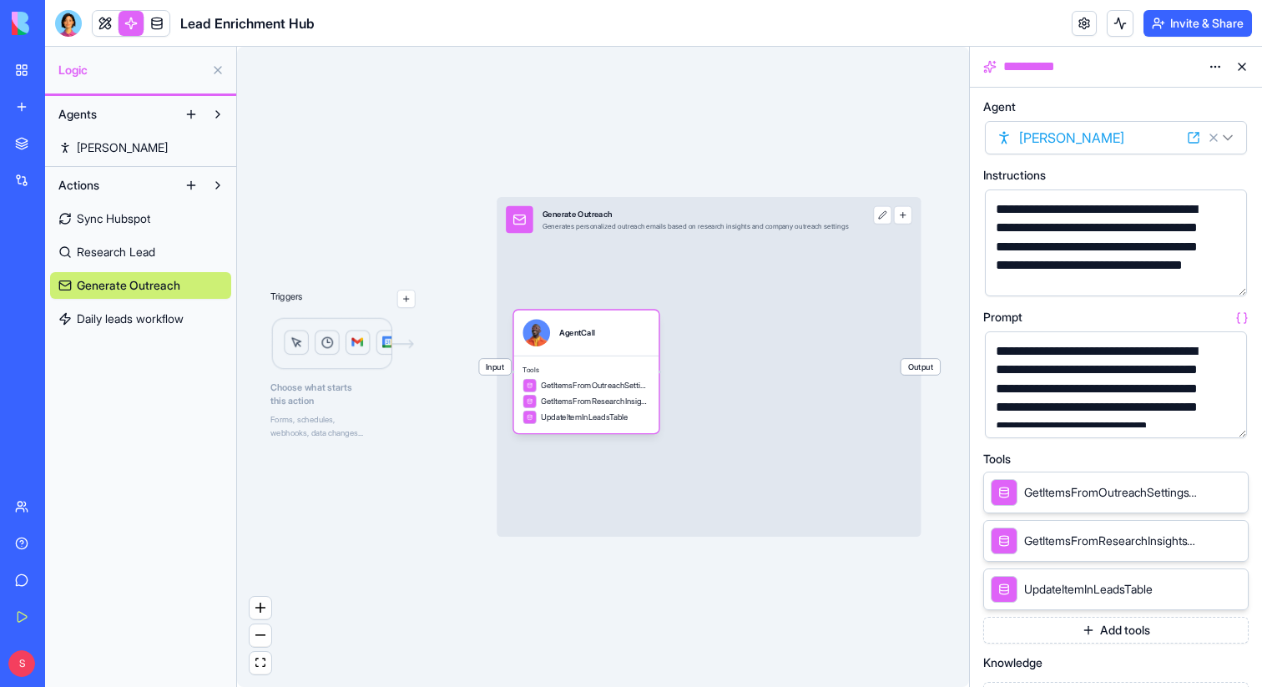
click at [1123, 630] on button "Add tools" at bounding box center [1115, 630] width 265 height 27
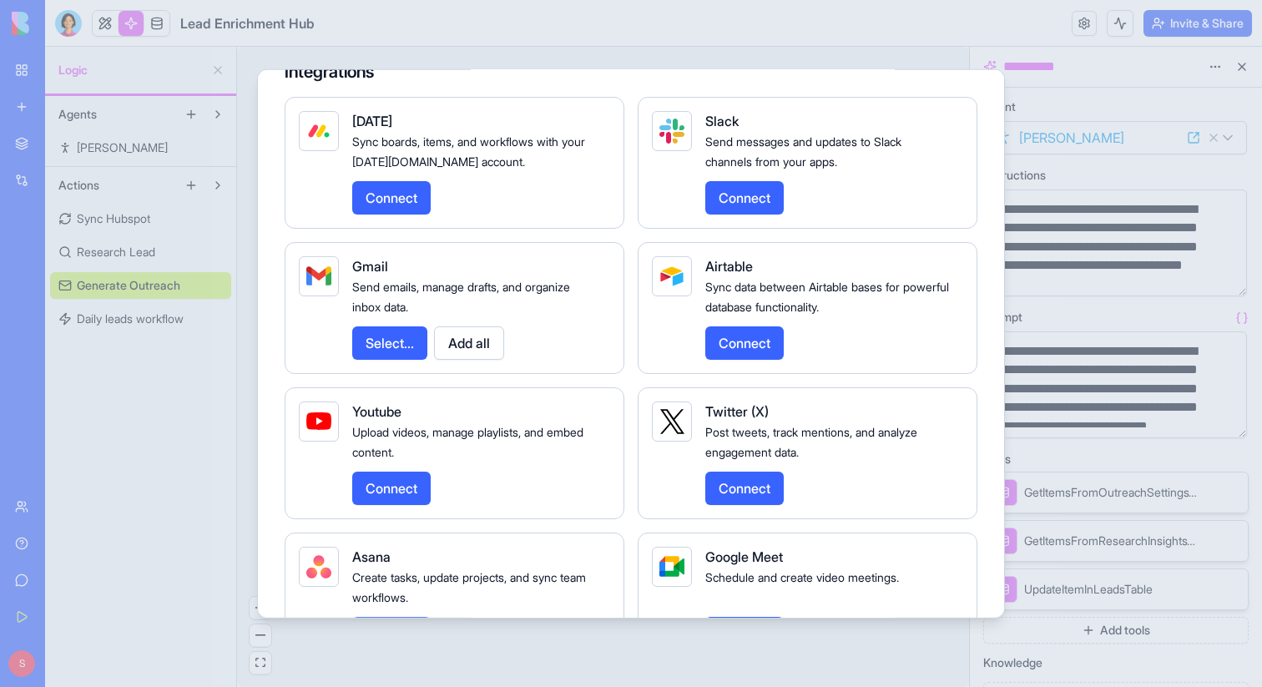
scroll to position [2017, 0]
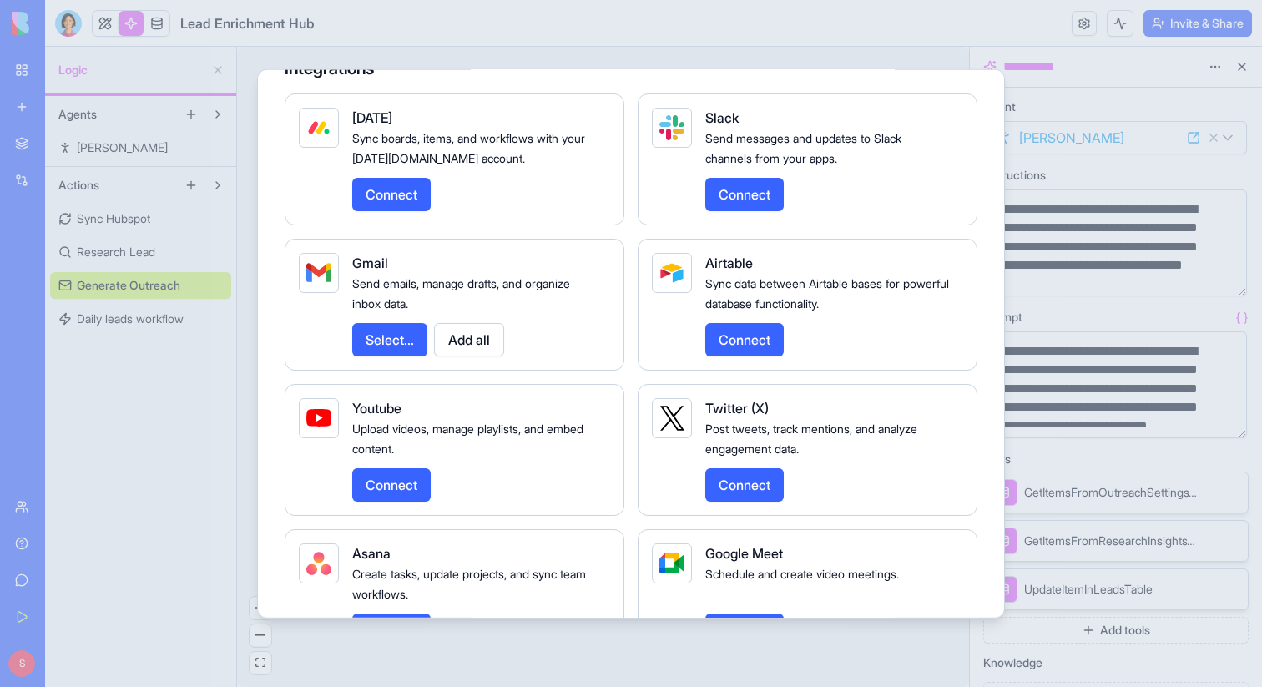
click at [413, 356] on button "Select..." at bounding box center [389, 338] width 75 height 33
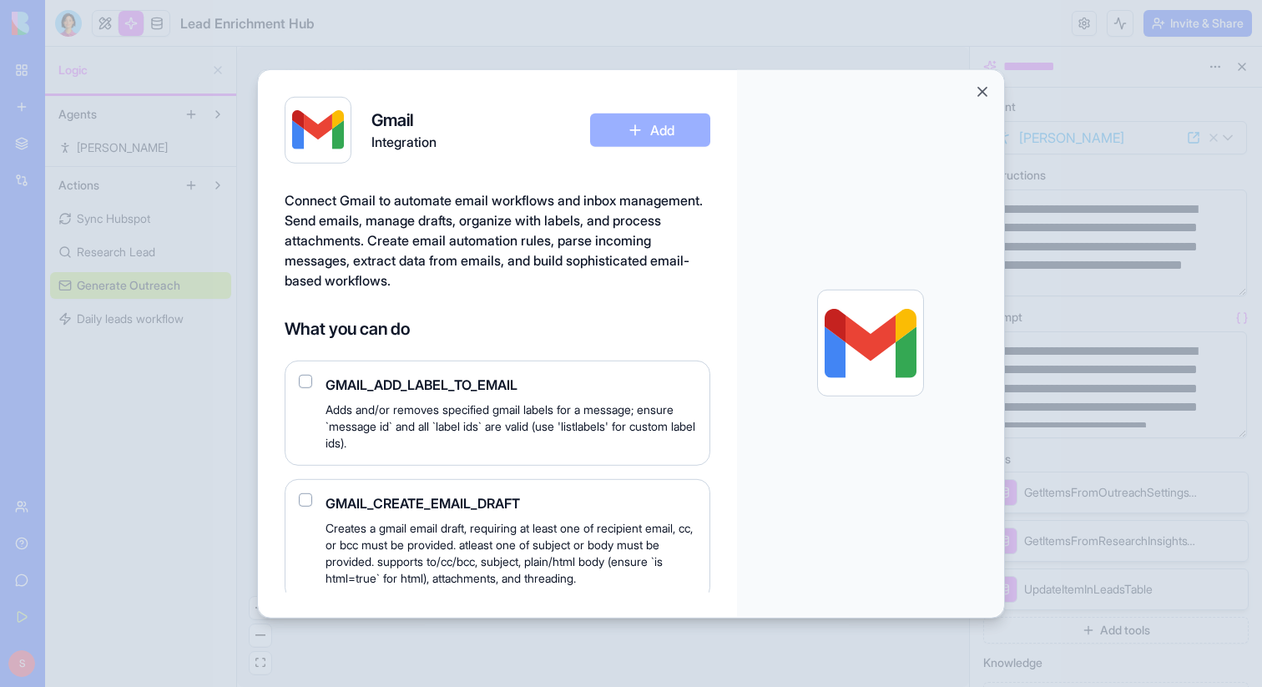
click at [305, 503] on button "button" at bounding box center [305, 499] width 13 height 13
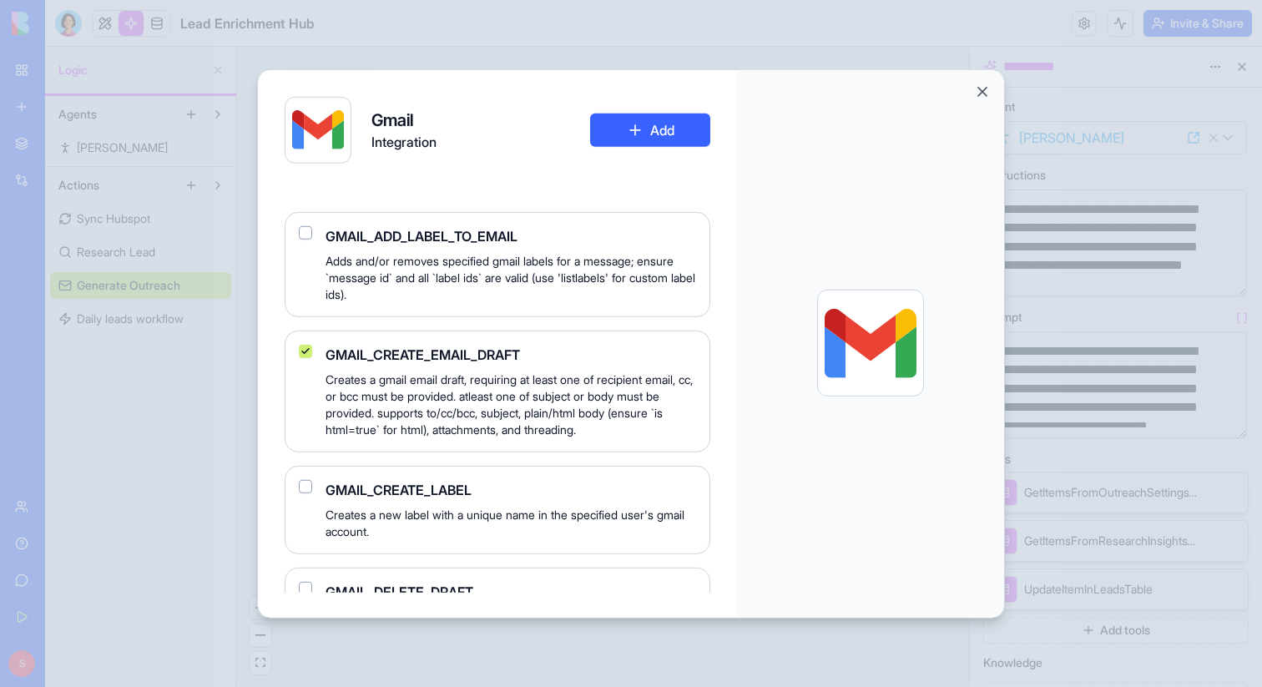
scroll to position [0, 0]
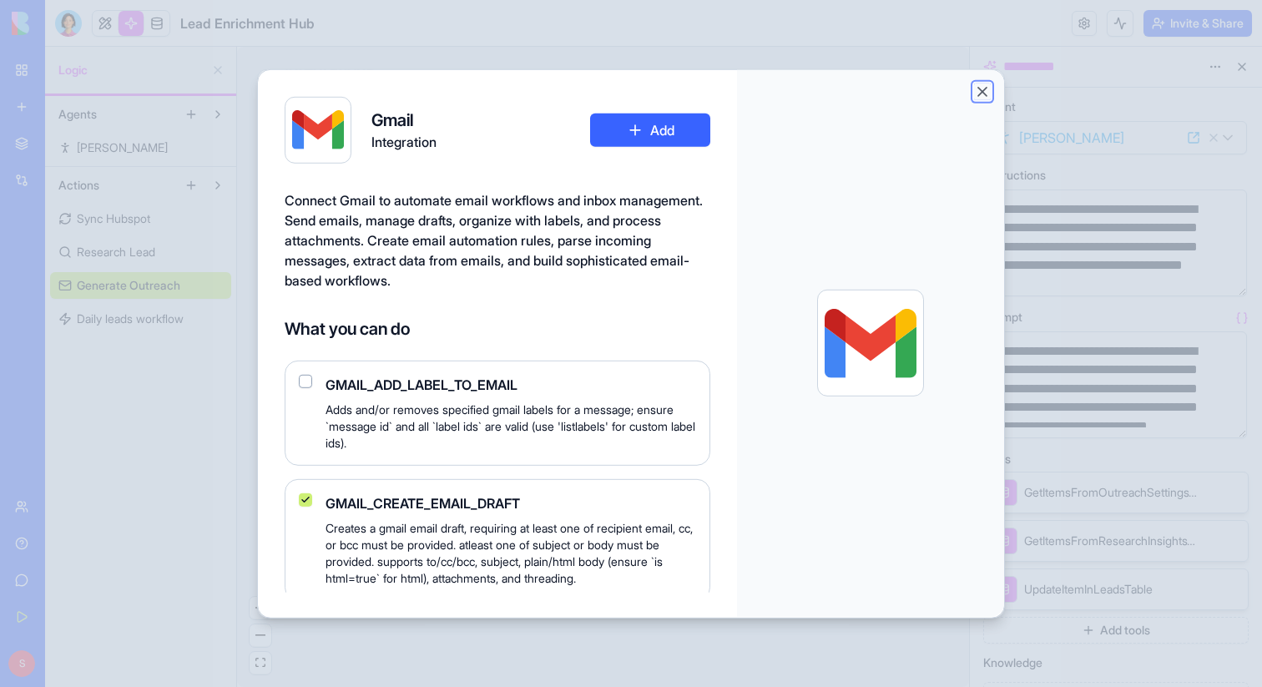
click at [983, 94] on button "Close" at bounding box center [982, 91] width 17 height 17
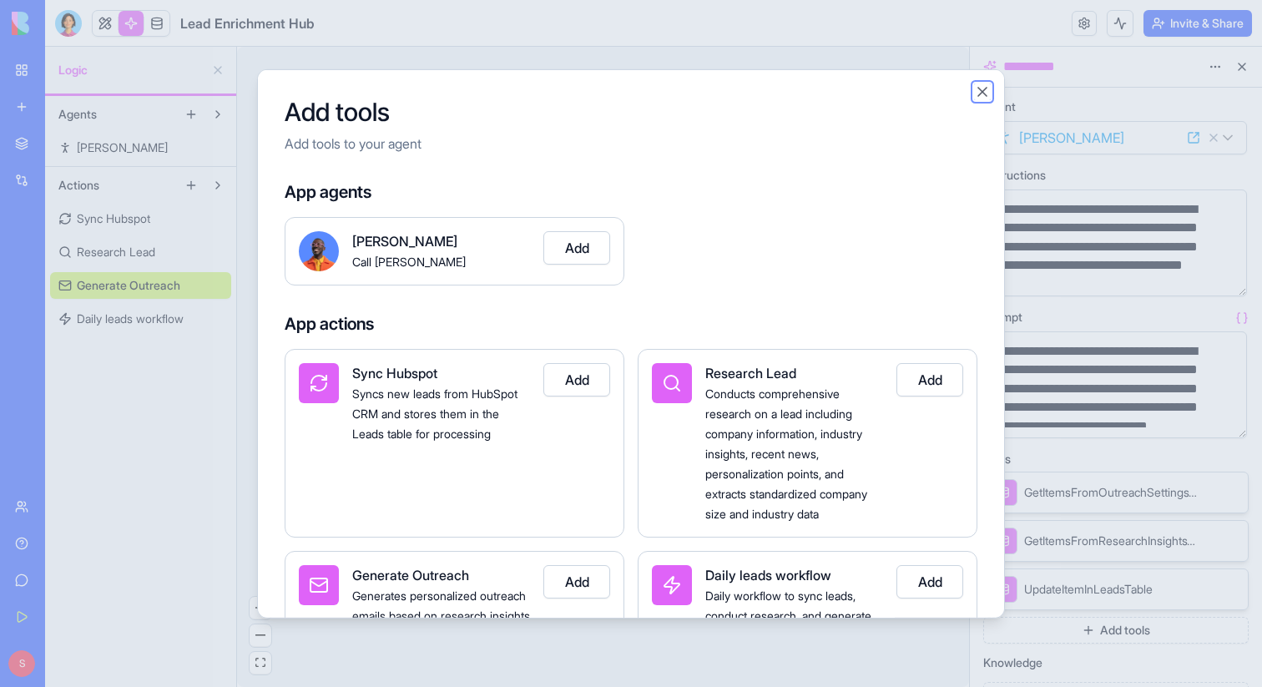
click at [980, 89] on button "Close" at bounding box center [982, 91] width 17 height 17
